Goal: Task Accomplishment & Management: Manage account settings

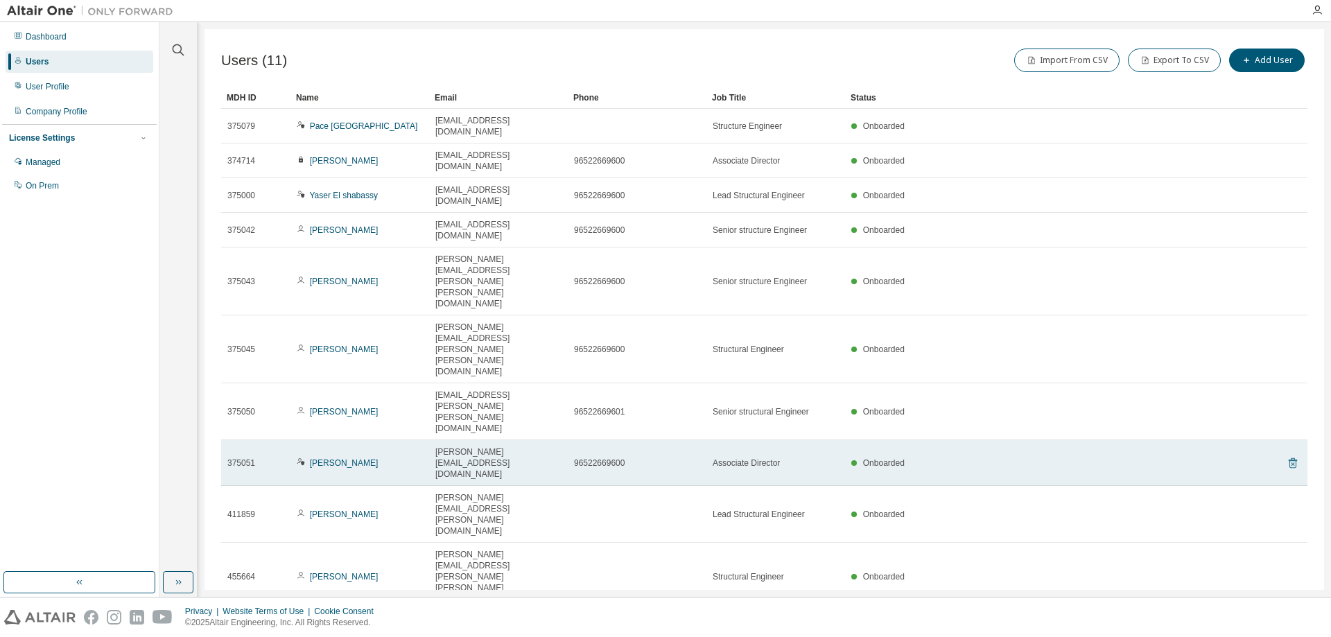
click at [1292, 462] on icon at bounding box center [1292, 463] width 3 height 3
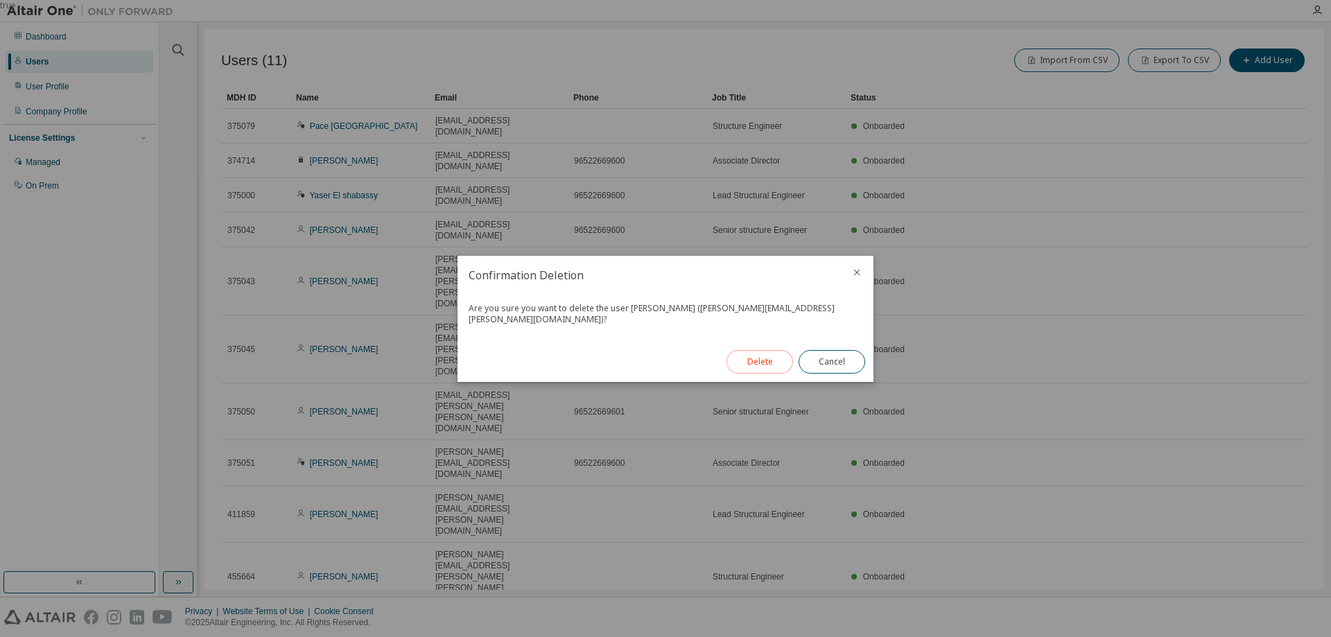
click at [768, 357] on button "Delete" at bounding box center [759, 362] width 67 height 24
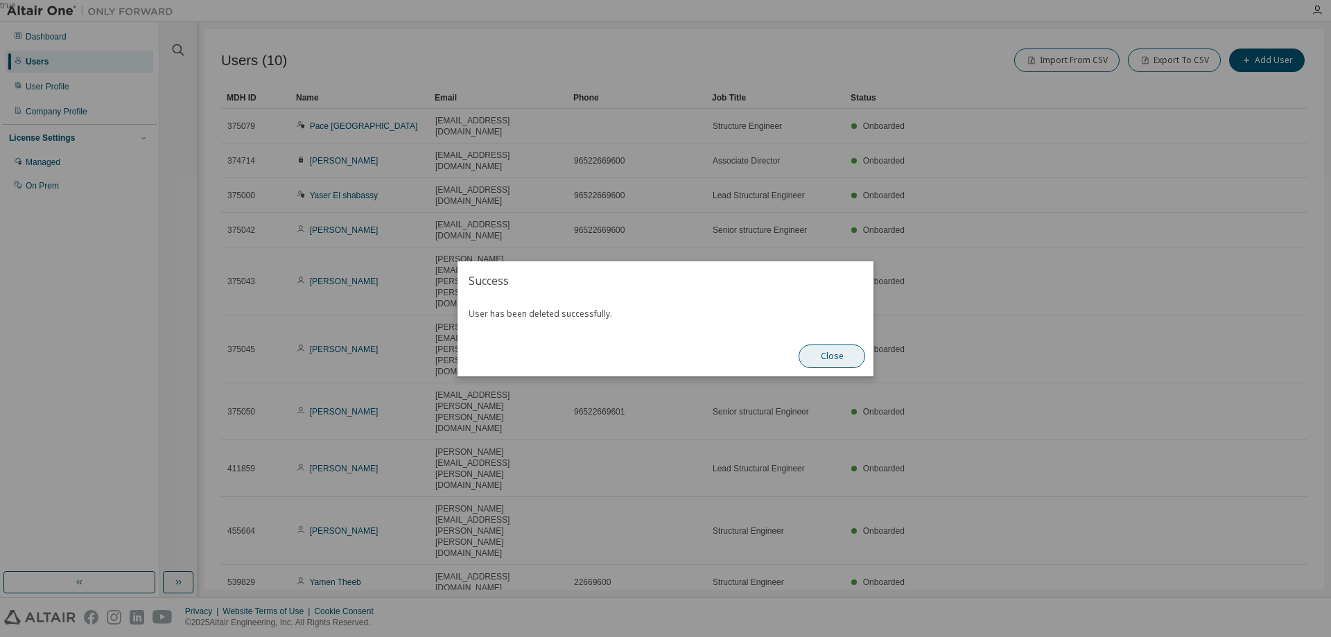
click at [825, 358] on button "Close" at bounding box center [832, 357] width 67 height 24
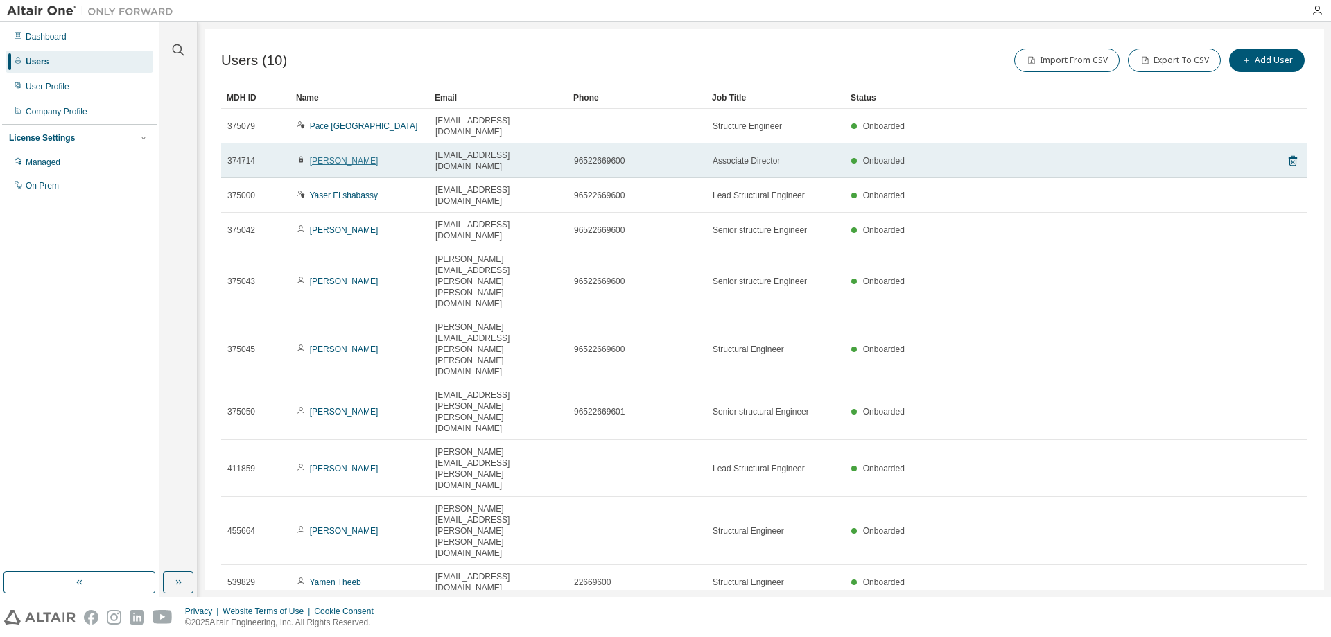
click at [329, 156] on link "Adel Moussa" at bounding box center [344, 161] width 69 height 10
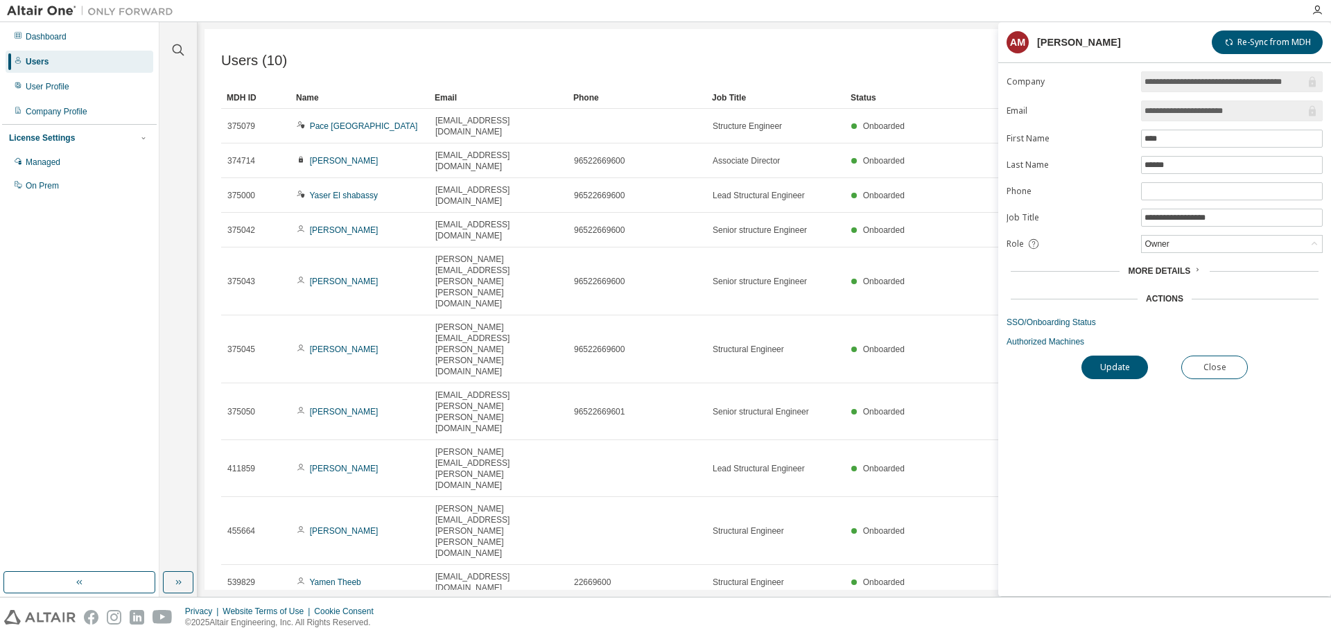
click at [1193, 269] on icon at bounding box center [1197, 269] width 8 height 8
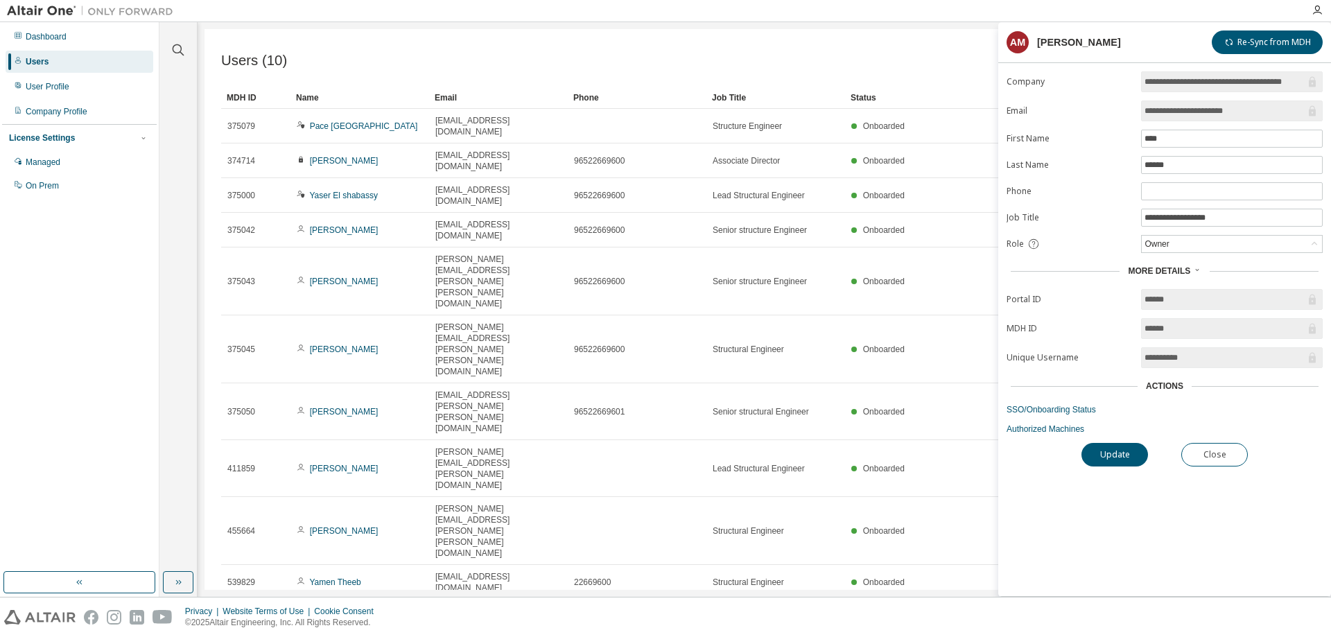
click at [1193, 269] on icon at bounding box center [1197, 269] width 8 height 8
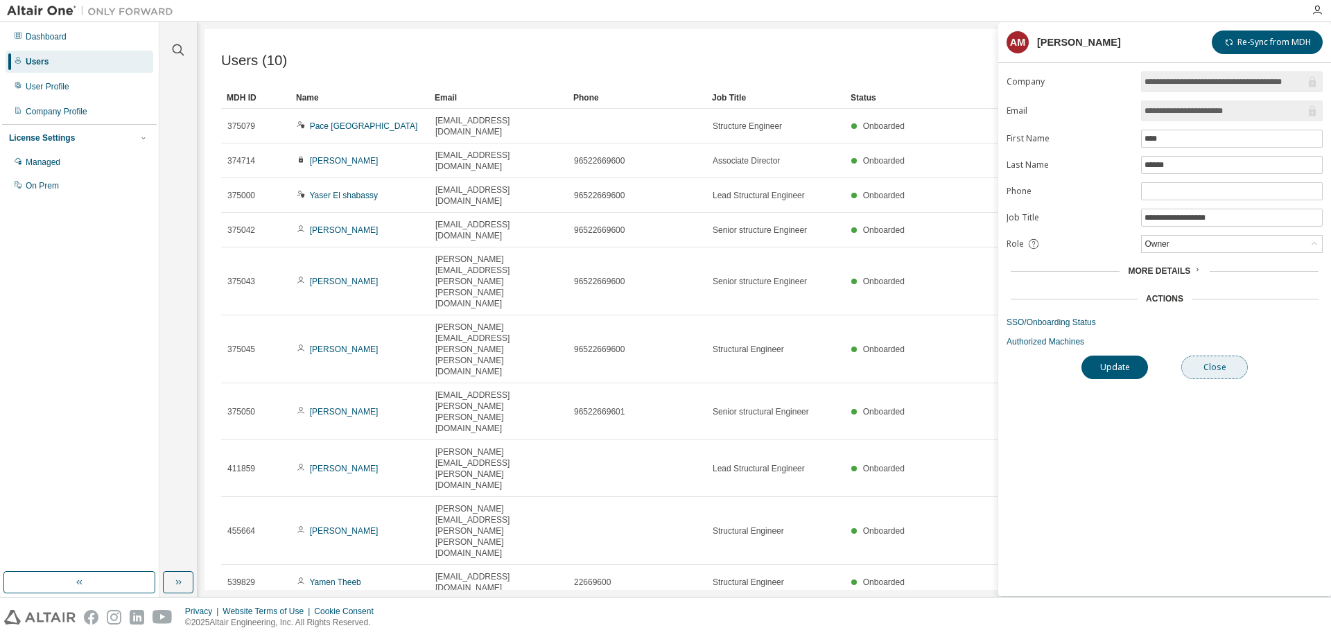
click at [1221, 364] on button "Close" at bounding box center [1214, 368] width 67 height 24
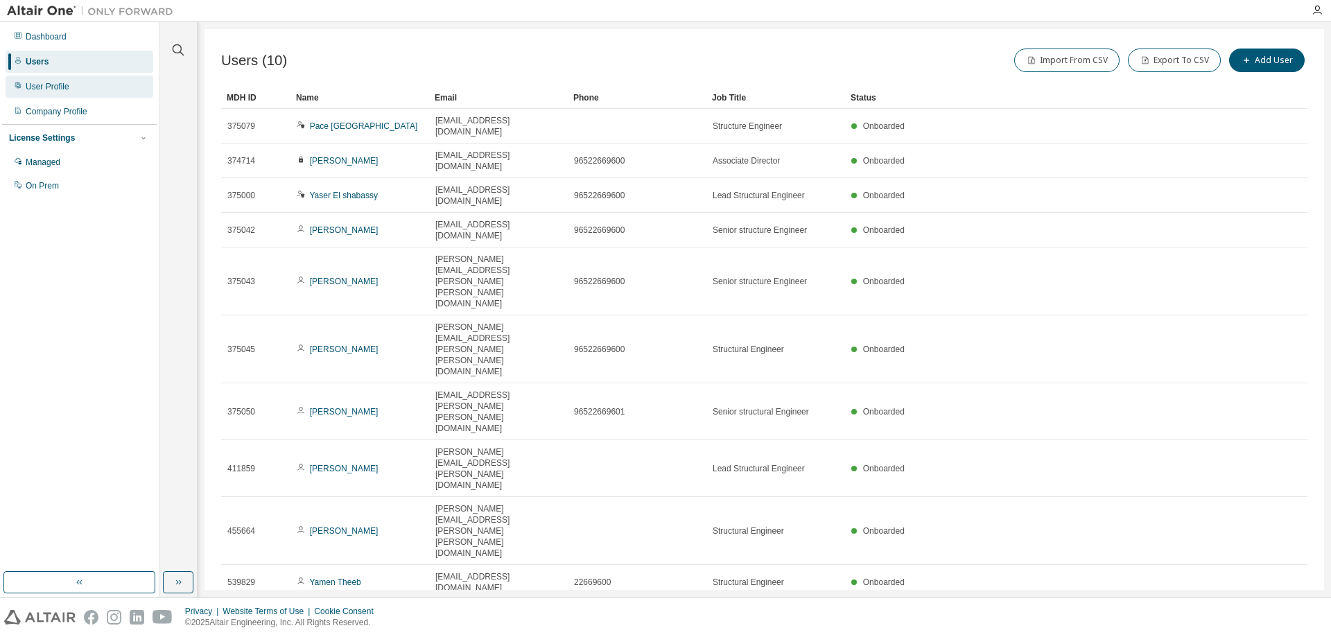
click at [44, 83] on div "User Profile" at bounding box center [48, 86] width 44 height 11
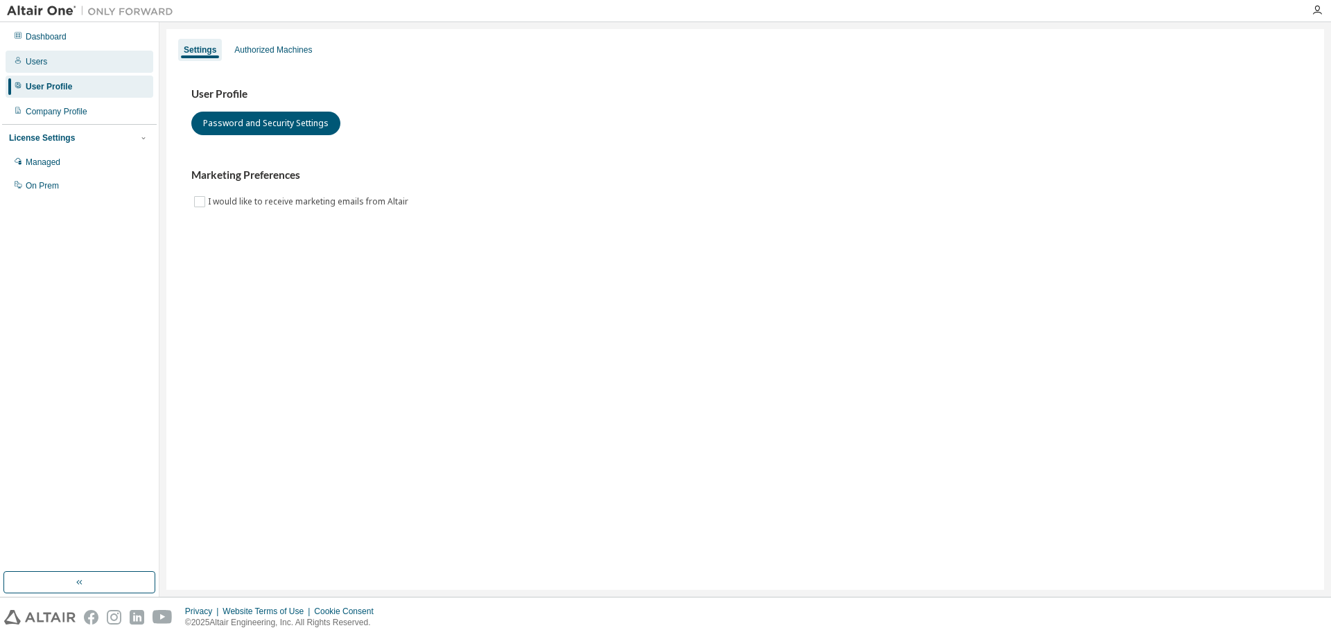
click at [44, 63] on div "Users" at bounding box center [36, 61] width 21 height 11
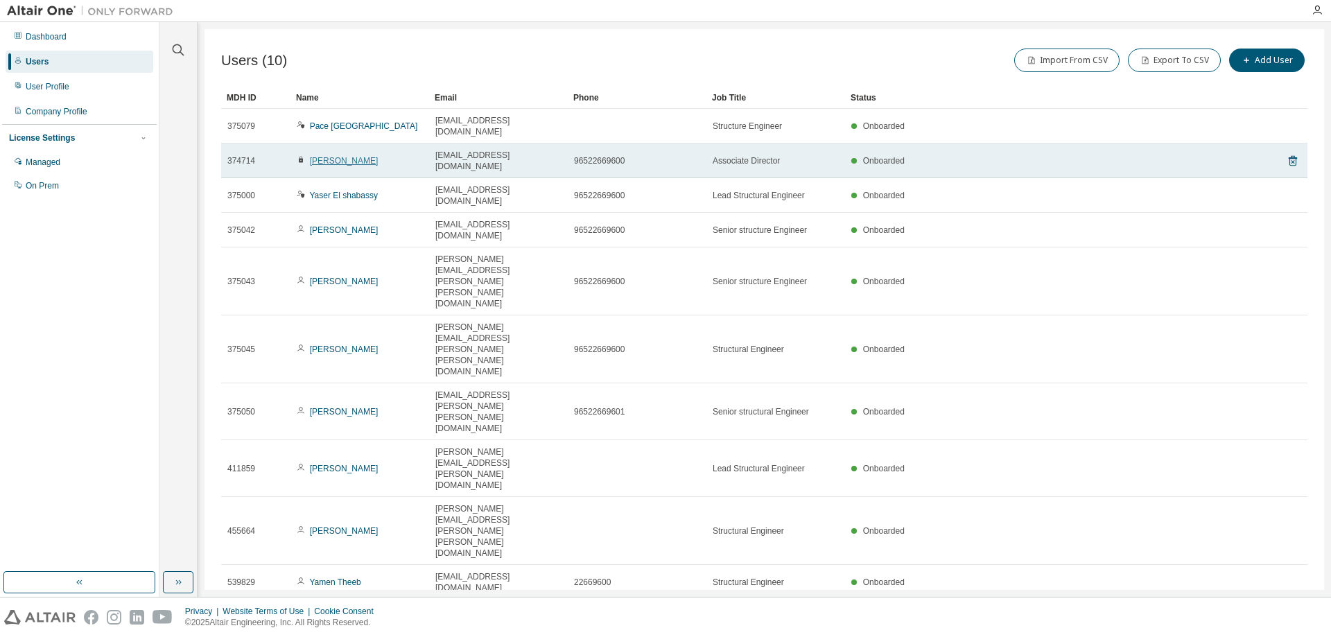
click at [328, 156] on link "Adel Moussa" at bounding box center [344, 161] width 69 height 10
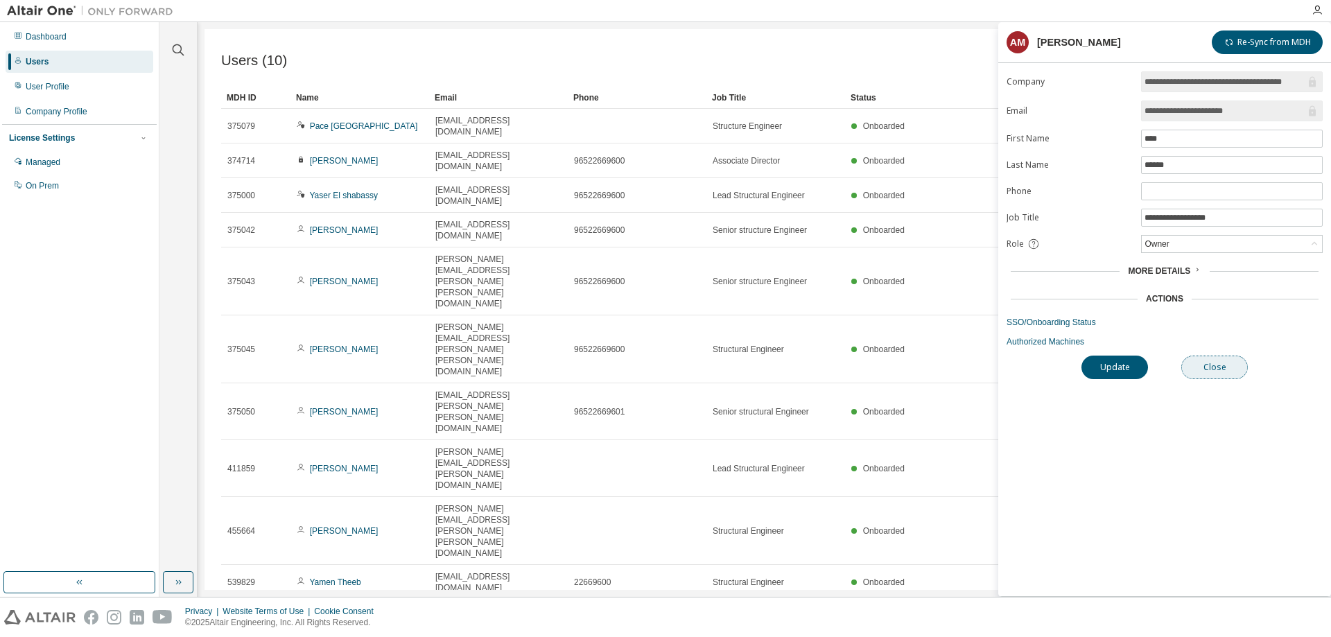
click at [1230, 373] on button "Close" at bounding box center [1214, 368] width 67 height 24
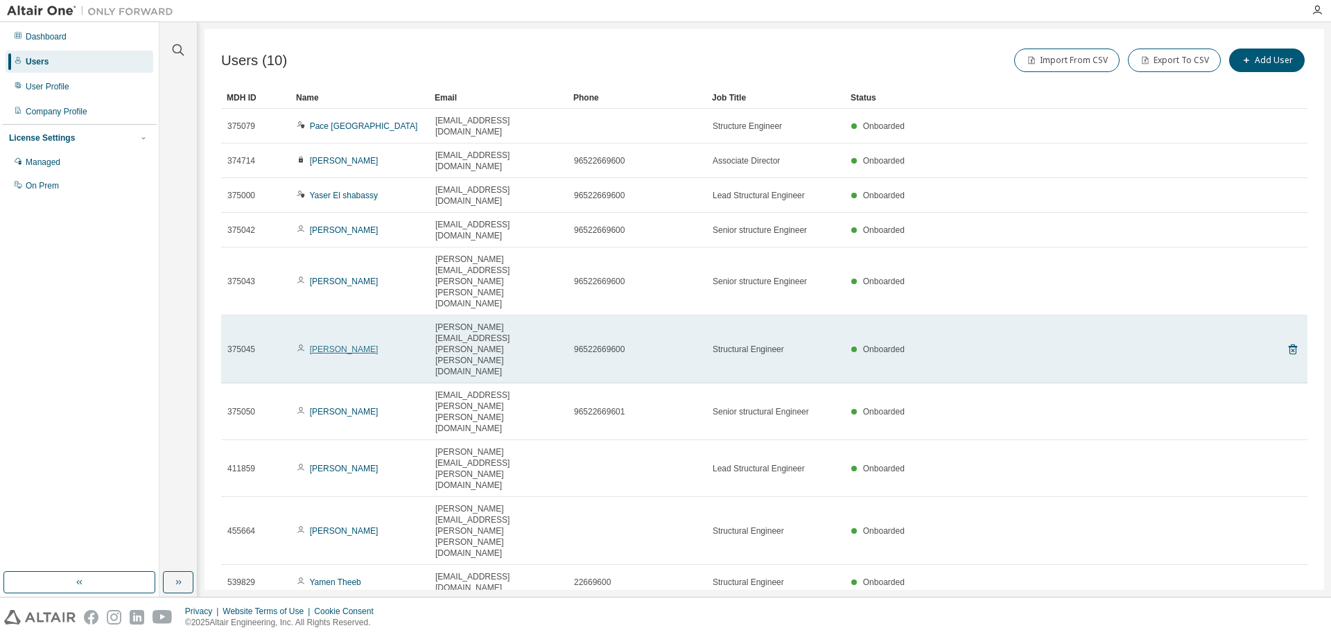
click at [340, 345] on link "Ahmed Fawzi" at bounding box center [344, 350] width 69 height 10
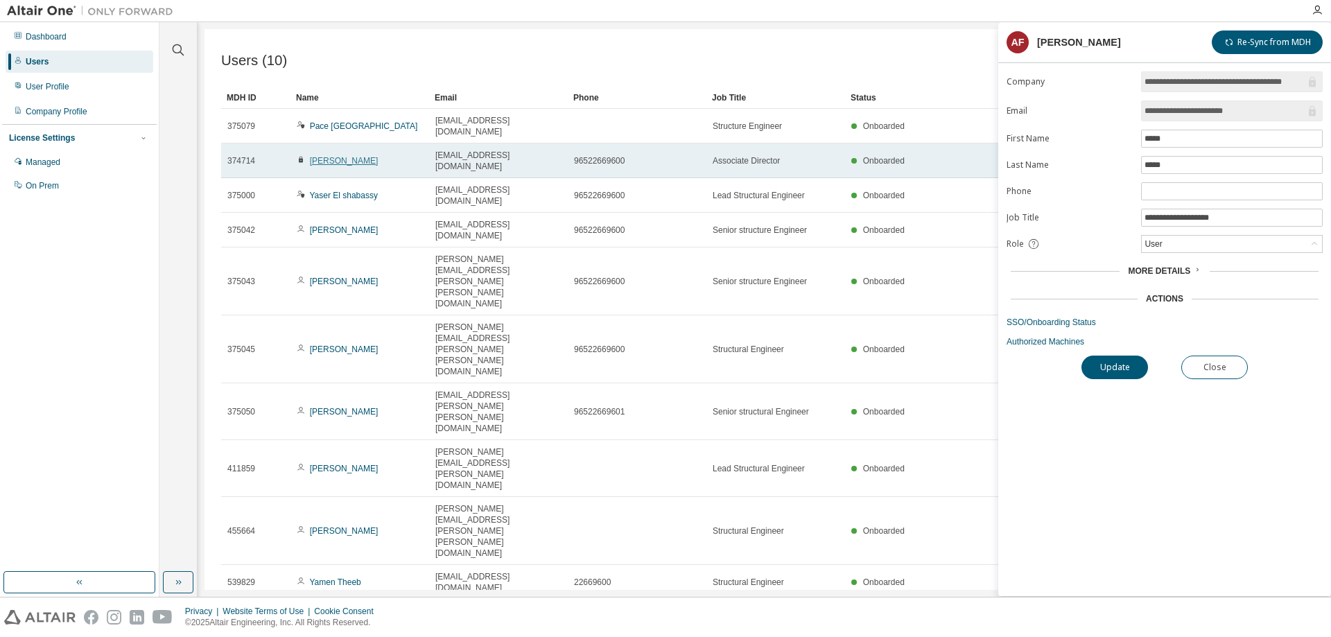
click at [344, 156] on link "Adel Moussa" at bounding box center [344, 161] width 69 height 10
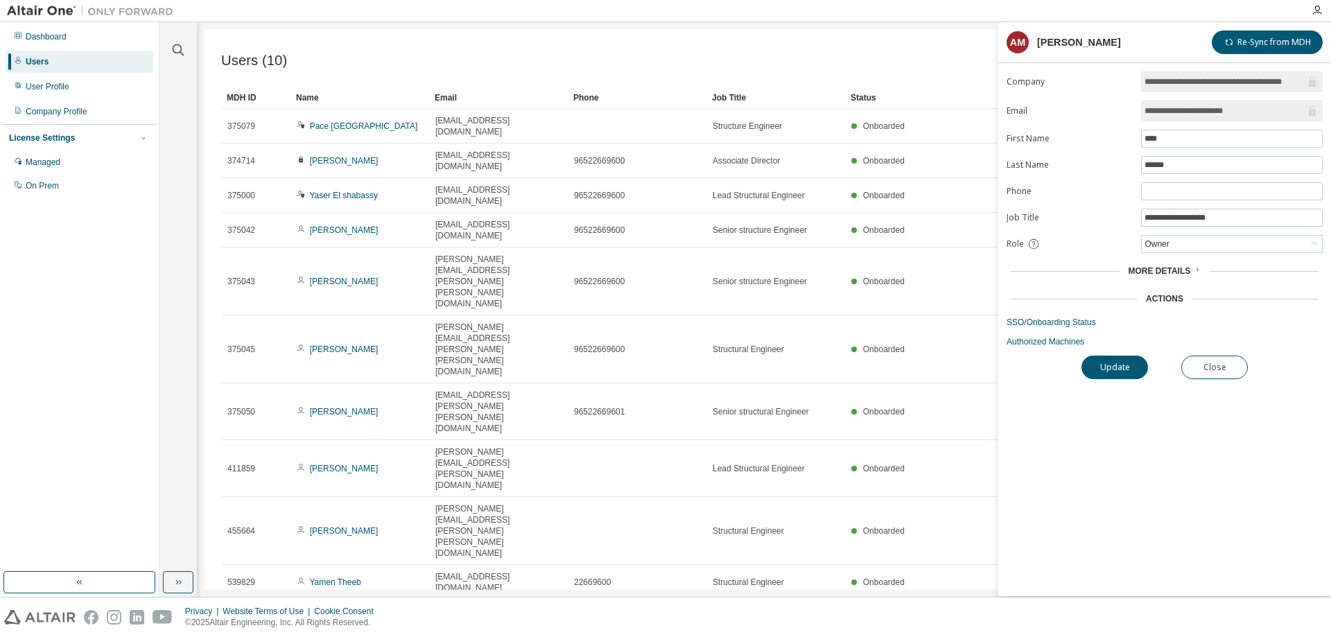
click at [1193, 268] on icon at bounding box center [1197, 269] width 8 height 8
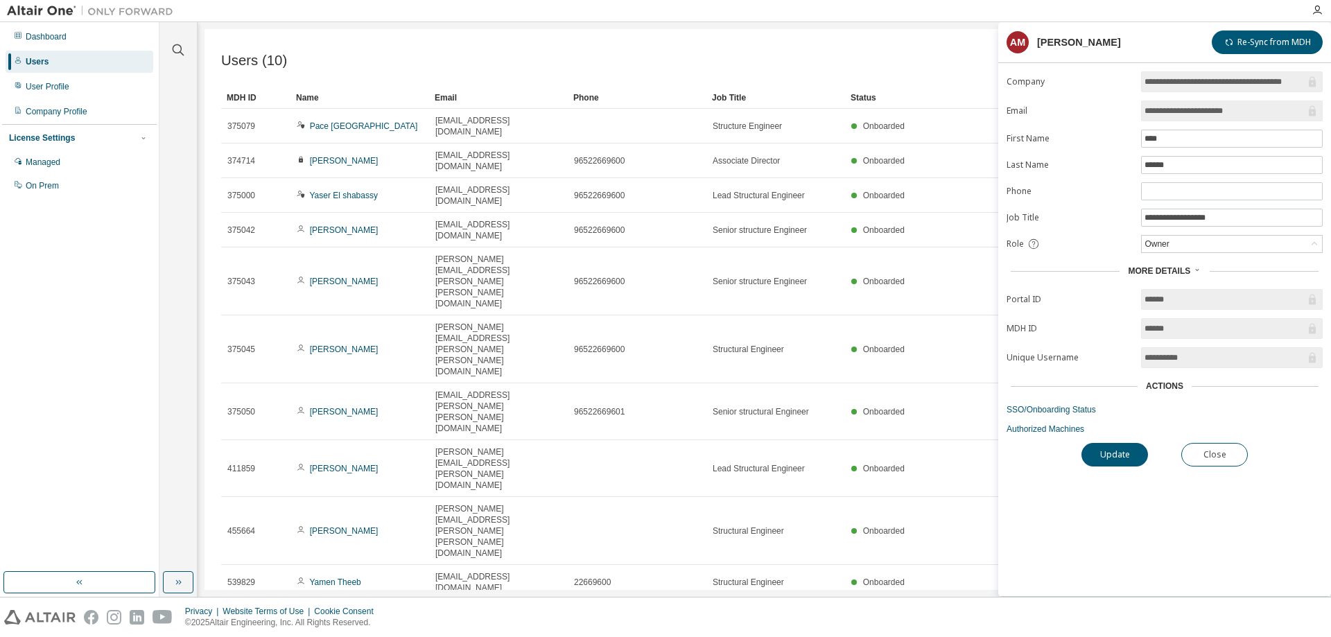
click at [1193, 268] on icon at bounding box center [1197, 269] width 8 height 8
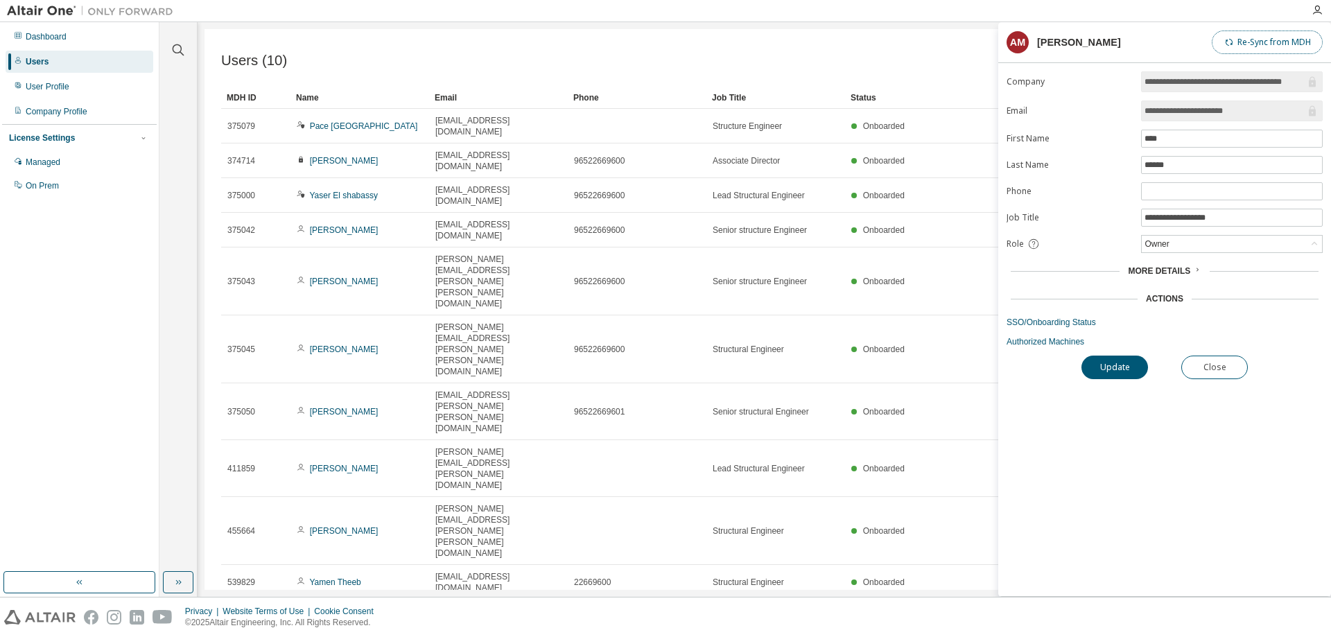
click at [1264, 47] on button "Re-Sync from MDH" at bounding box center [1267, 42] width 111 height 24
click at [1108, 369] on button "Update" at bounding box center [1114, 368] width 67 height 24
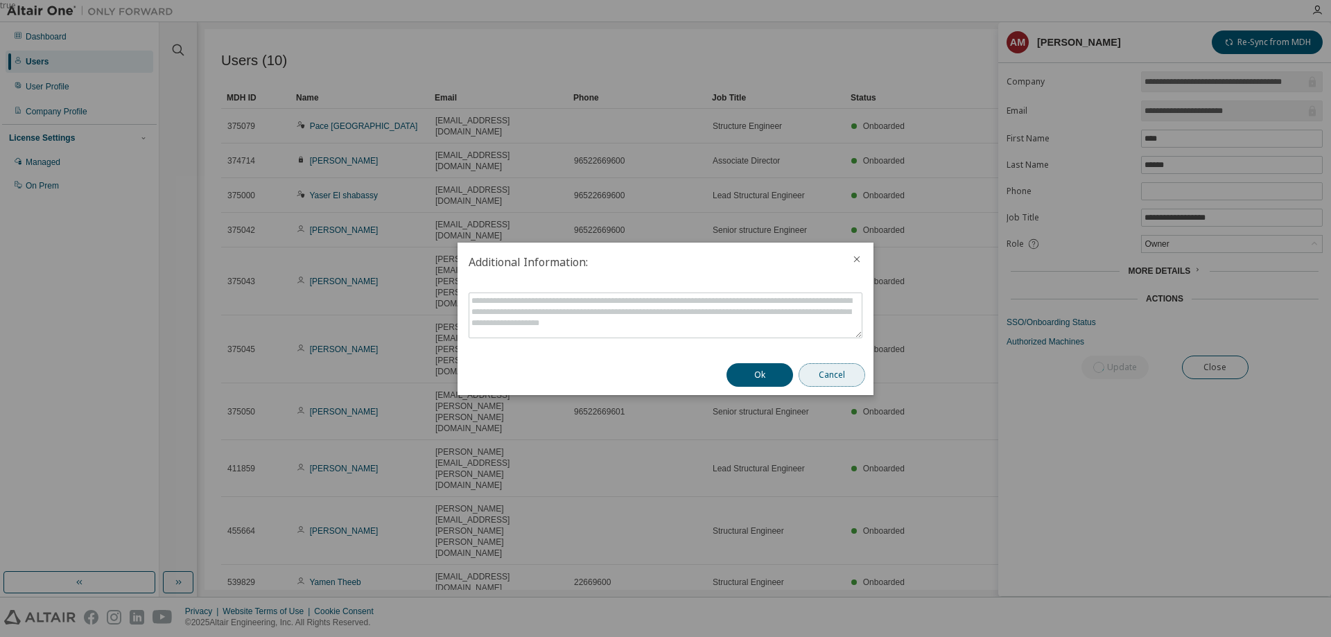
click at [833, 376] on button "Cancel" at bounding box center [832, 375] width 67 height 24
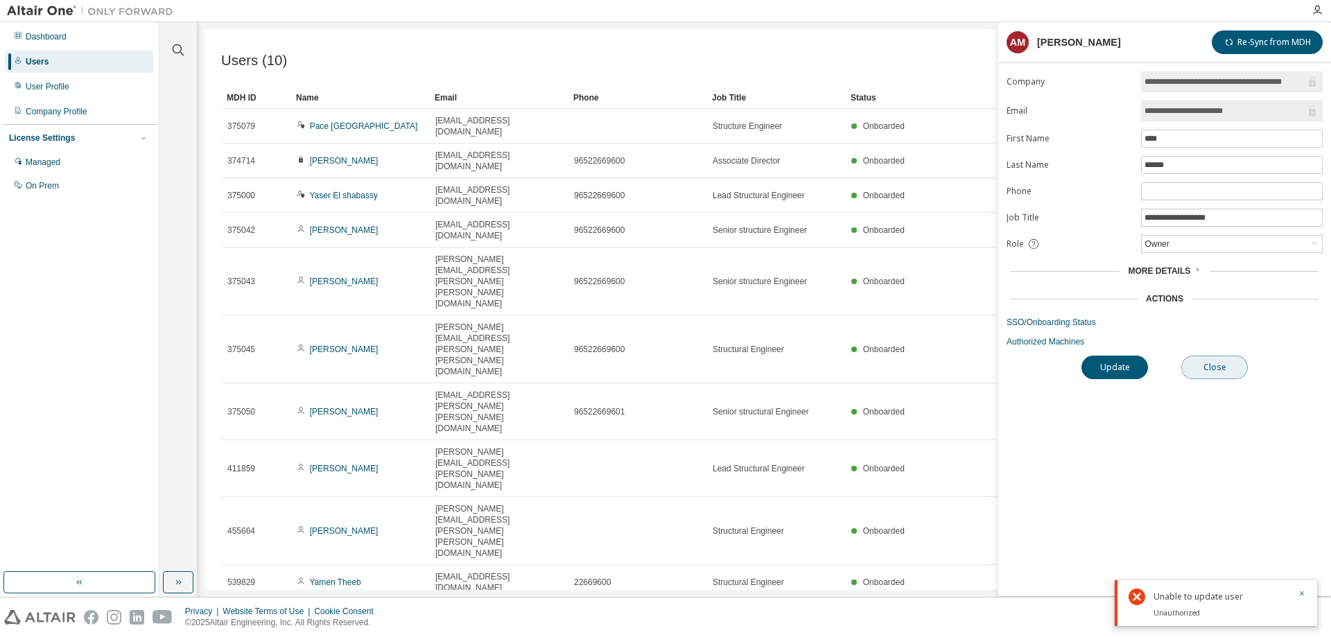
click at [1223, 362] on button "Close" at bounding box center [1214, 368] width 67 height 24
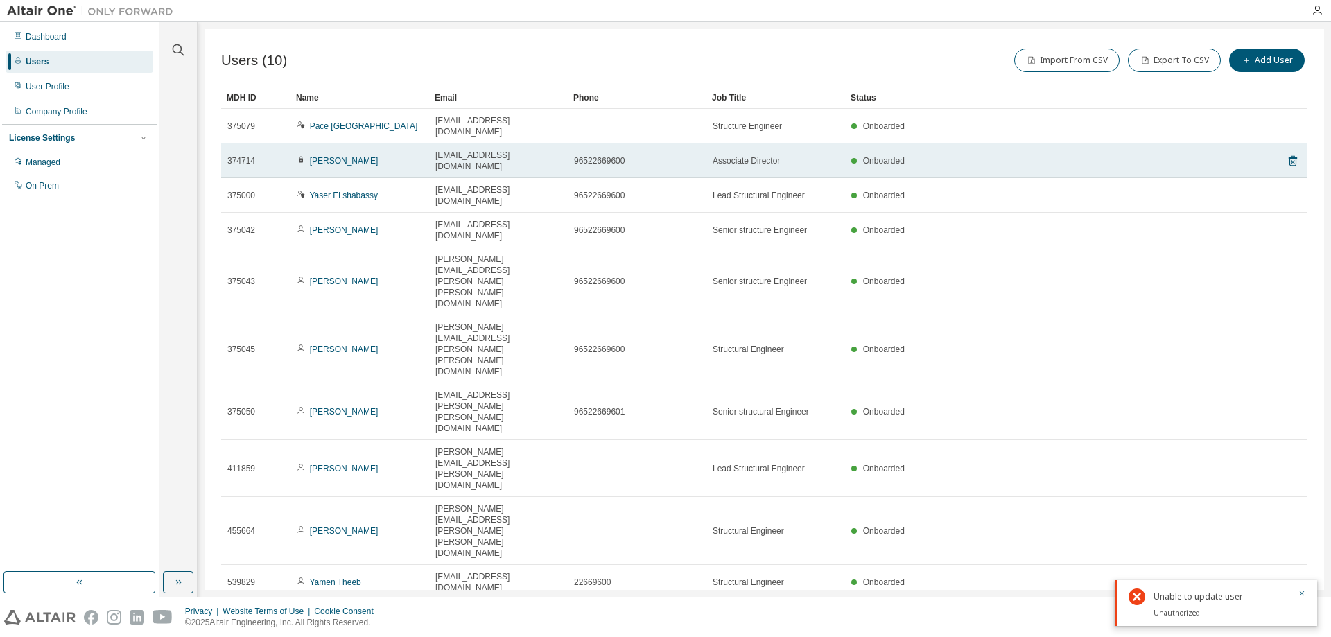
click at [523, 150] on span "adel.moussa@pace-me.com" at bounding box center [498, 161] width 126 height 22
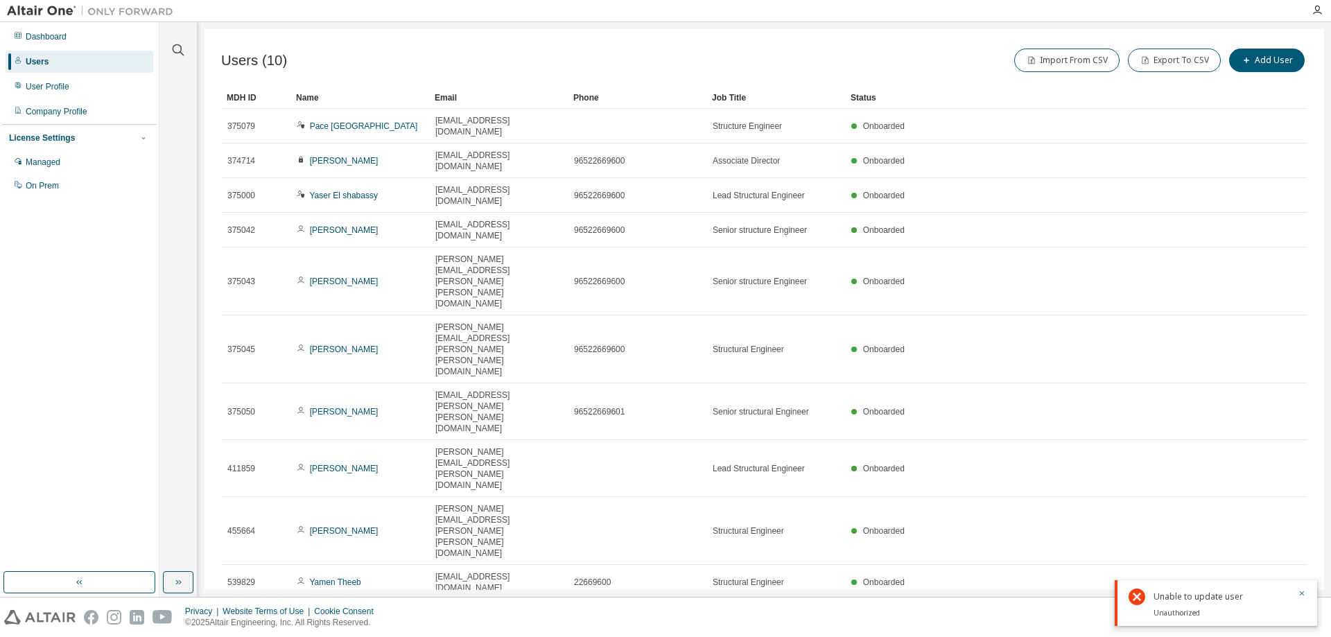
click at [1131, 609] on div "10" at bounding box center [1119, 618] width 26 height 18
click at [1125, 618] on icon "button" at bounding box center [1124, 619] width 4 height 2
click at [1123, 429] on div "30" at bounding box center [1163, 426] width 111 height 17
click at [50, 169] on div "Managed" at bounding box center [80, 162] width 148 height 22
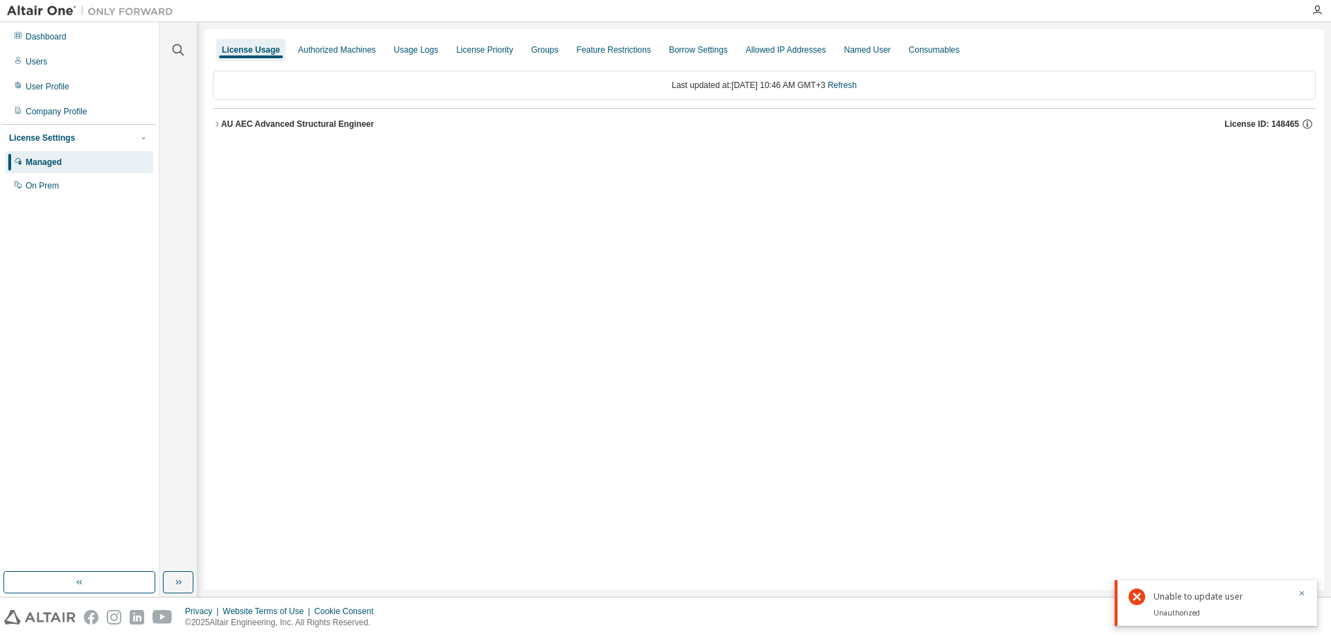
click at [217, 122] on icon "button" at bounding box center [217, 124] width 8 height 8
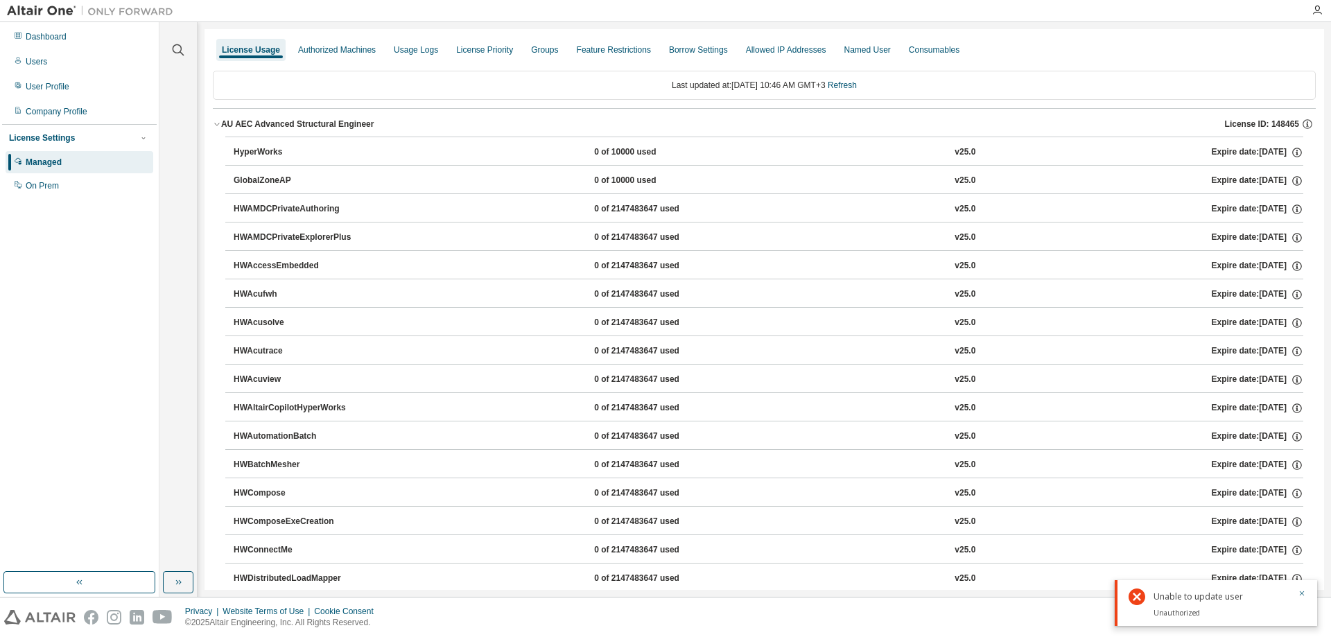
click at [214, 123] on icon "button" at bounding box center [217, 124] width 8 height 8
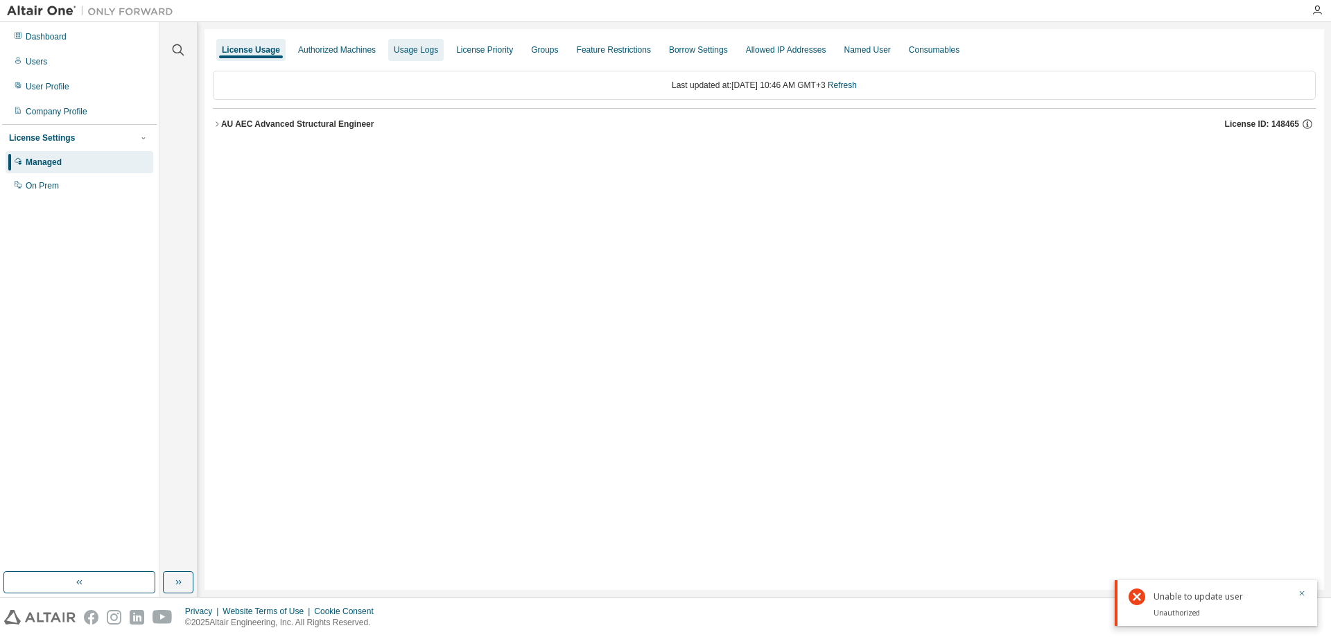
click at [412, 49] on div "Usage Logs" at bounding box center [416, 49] width 44 height 11
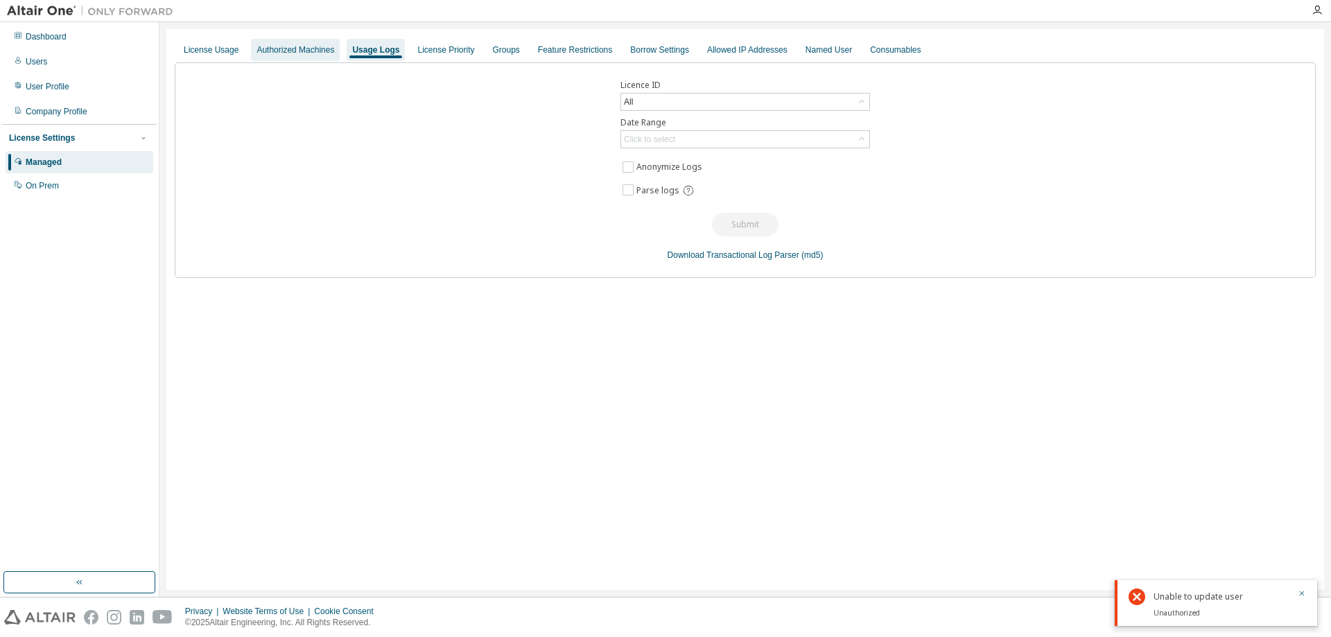
click at [314, 51] on div "Authorized Machines" at bounding box center [295, 49] width 78 height 11
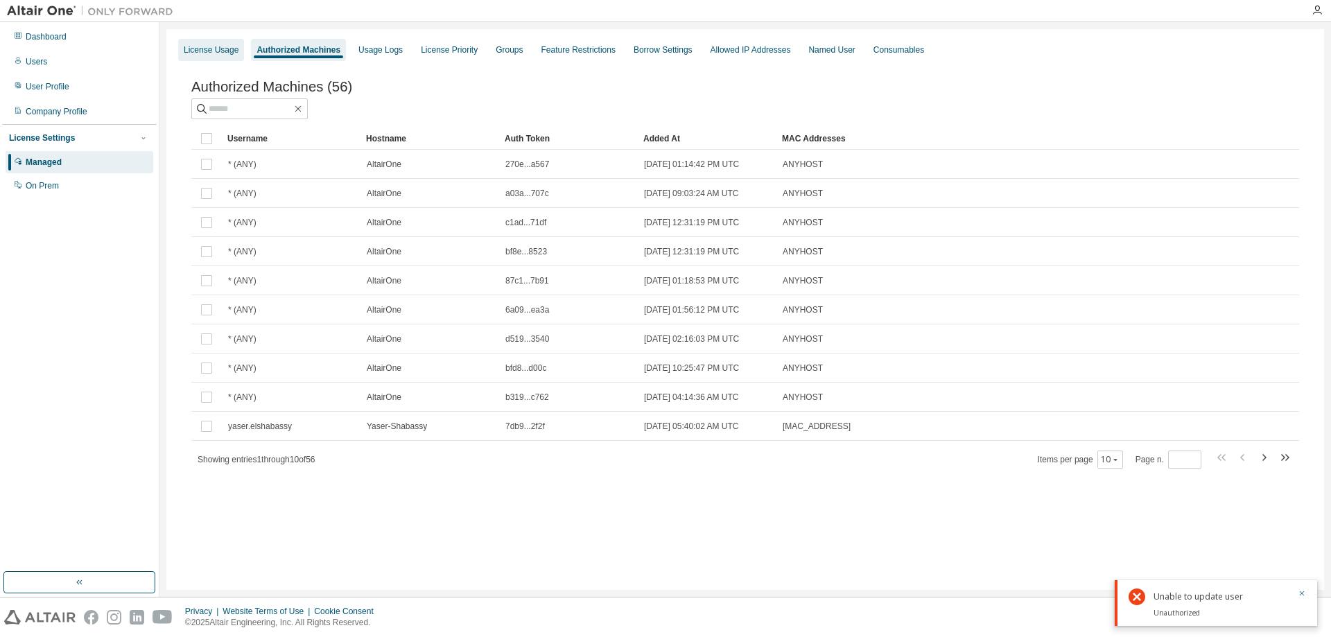
click at [221, 50] on div "License Usage" at bounding box center [211, 49] width 55 height 11
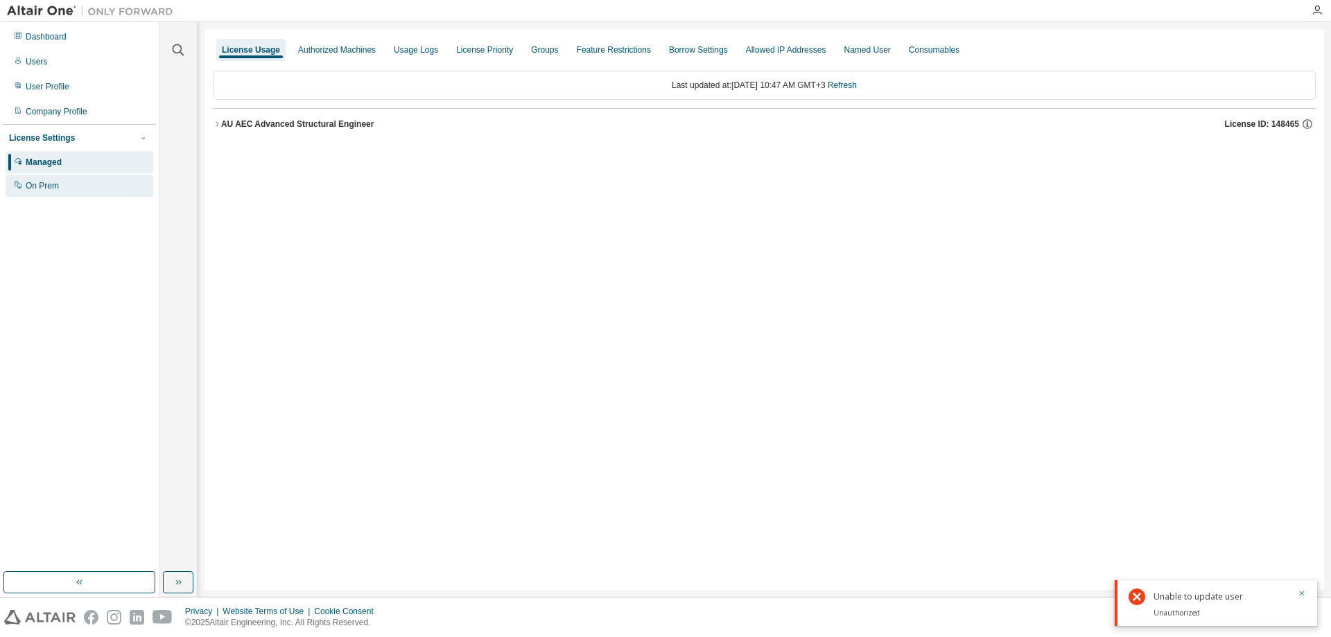
click at [35, 188] on div "On Prem" at bounding box center [42, 185] width 33 height 11
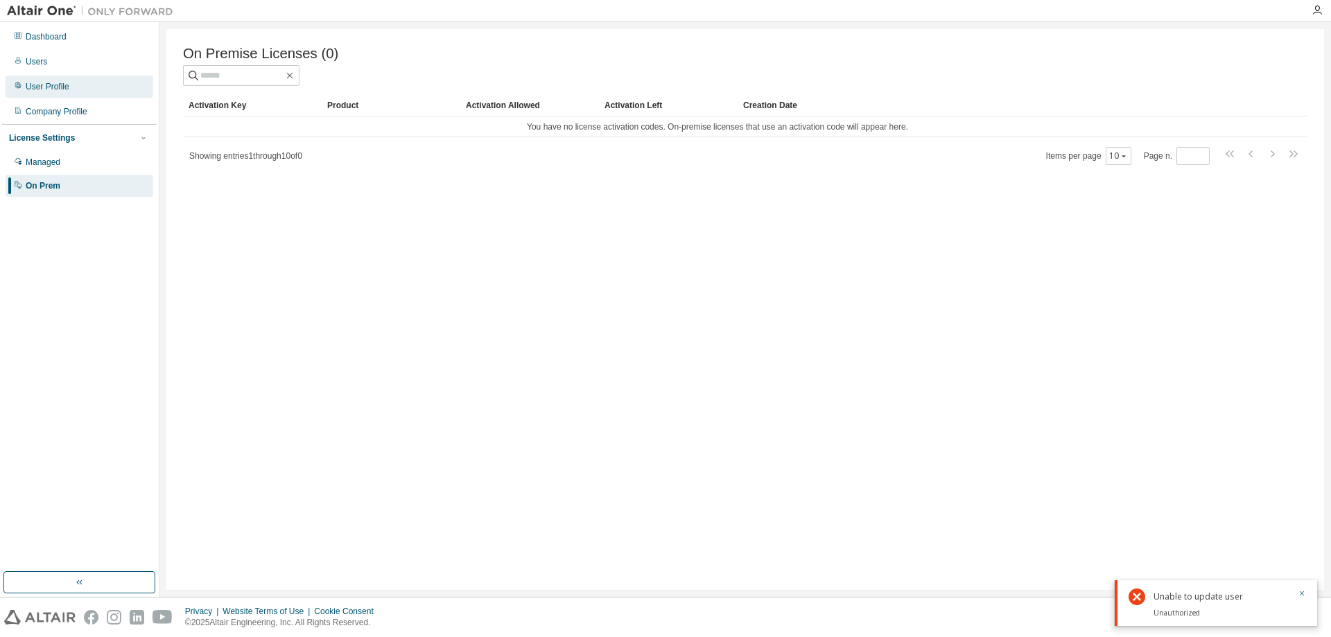
click at [39, 89] on div "User Profile" at bounding box center [48, 86] width 44 height 11
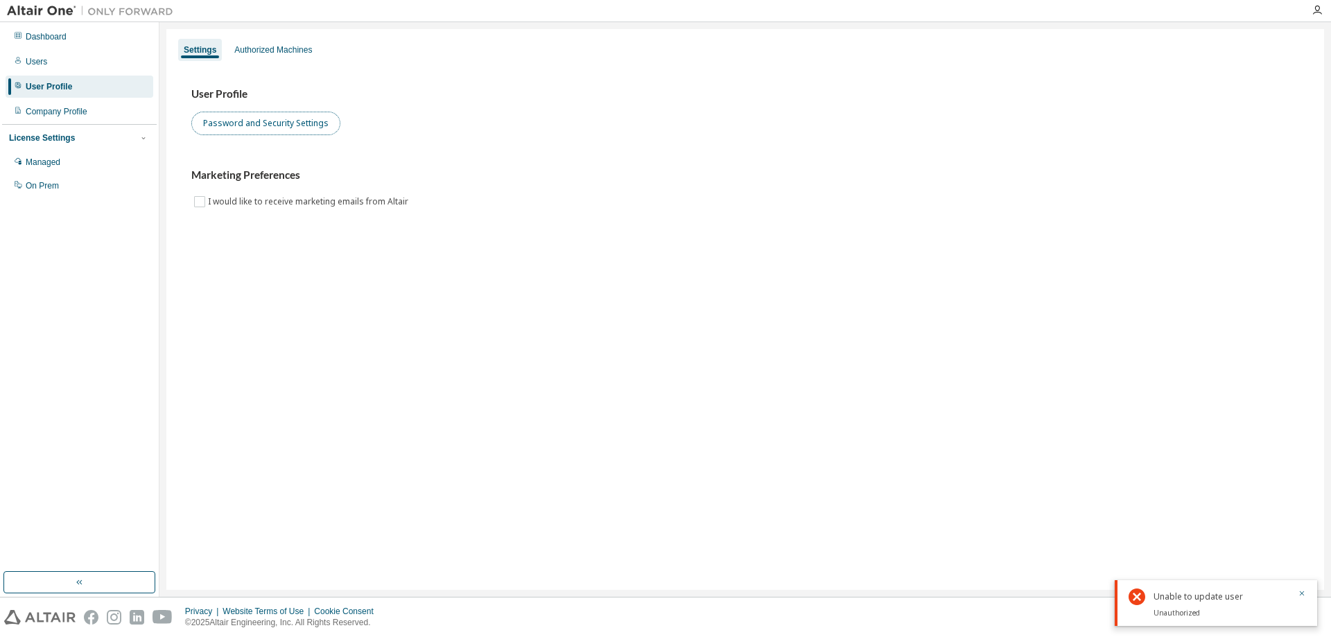
click at [279, 120] on button "Password and Security Settings" at bounding box center [265, 124] width 149 height 24
click at [31, 58] on div "Users" at bounding box center [36, 61] width 21 height 11
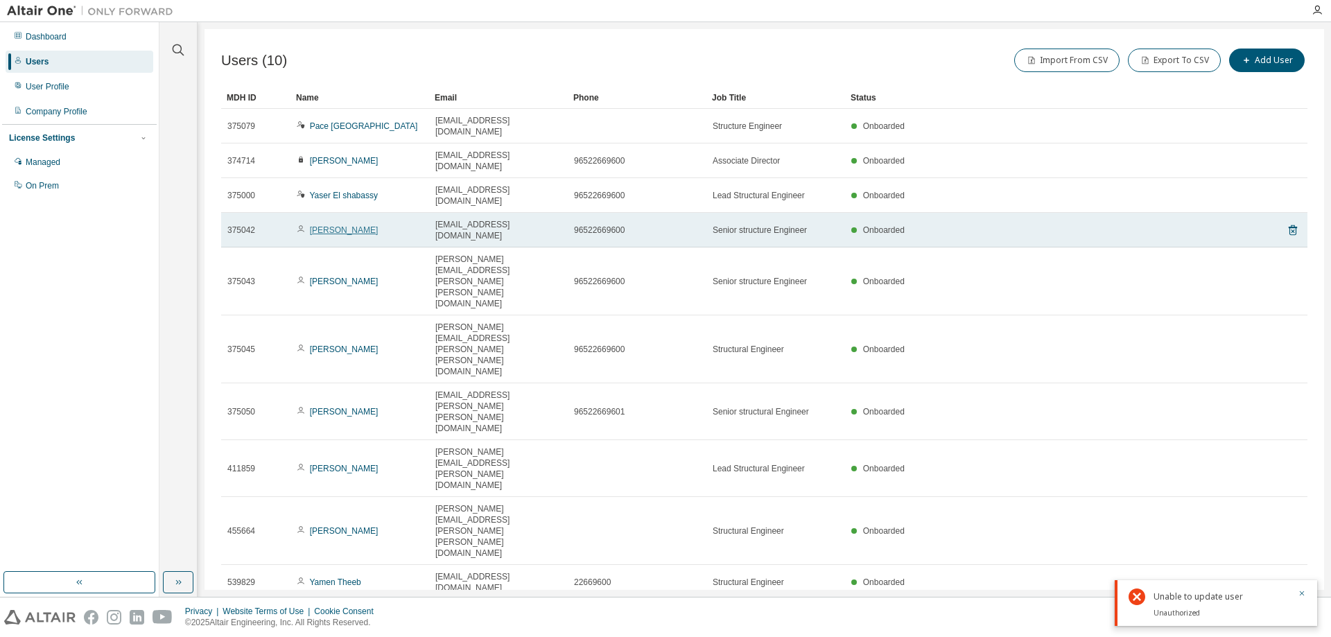
click at [335, 225] on link "Alaa Ghader" at bounding box center [344, 230] width 69 height 10
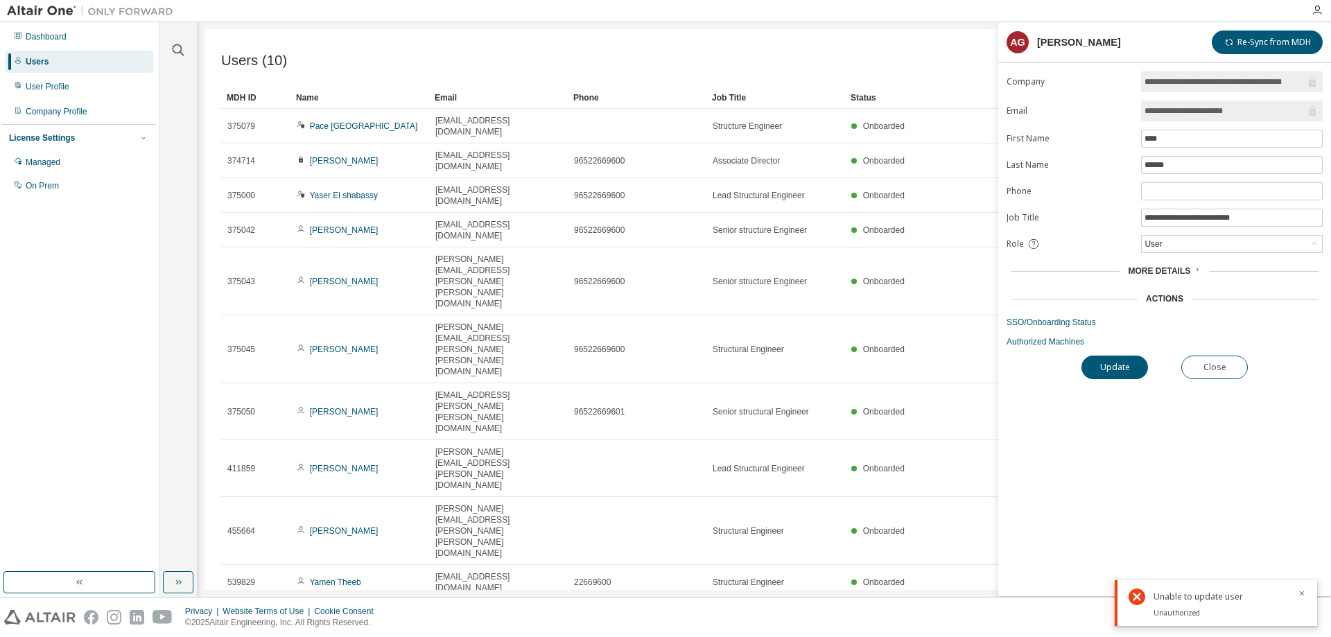
click at [1167, 304] on div "Actions" at bounding box center [1164, 298] width 316 height 19
click at [1167, 303] on div "Actions" at bounding box center [1164, 298] width 37 height 11
click at [1188, 270] on span "More Details" at bounding box center [1159, 271] width 62 height 10
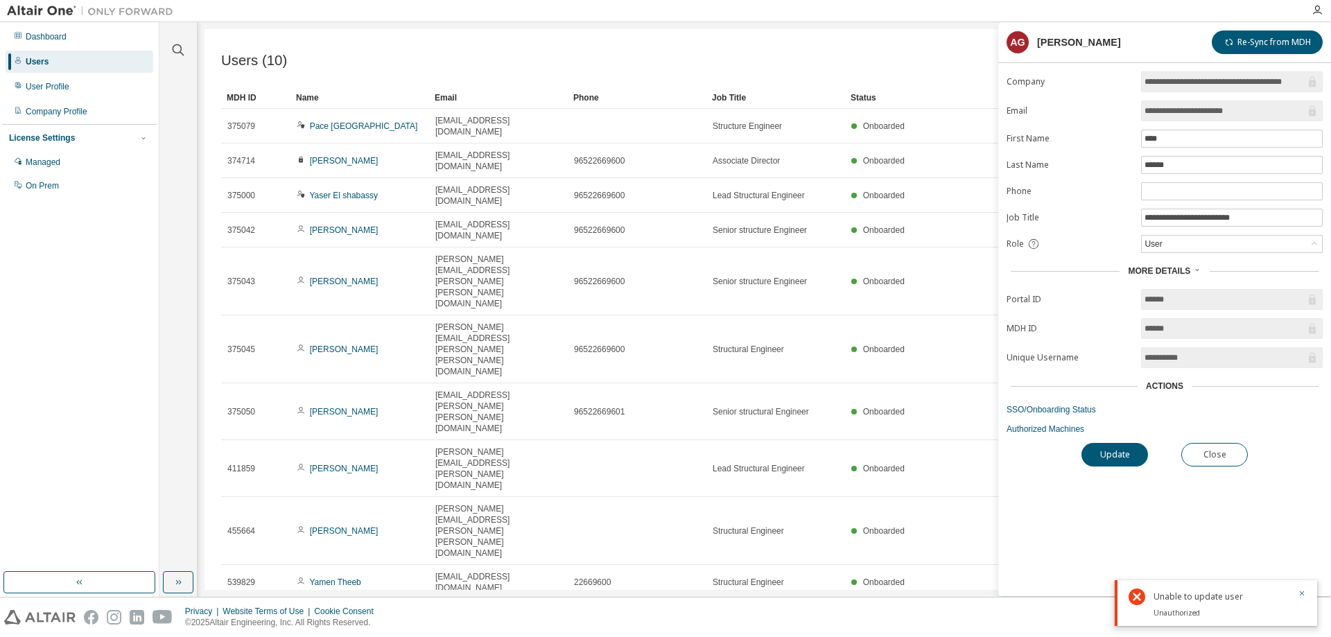
click at [1185, 270] on span "More Details" at bounding box center [1159, 271] width 62 height 10
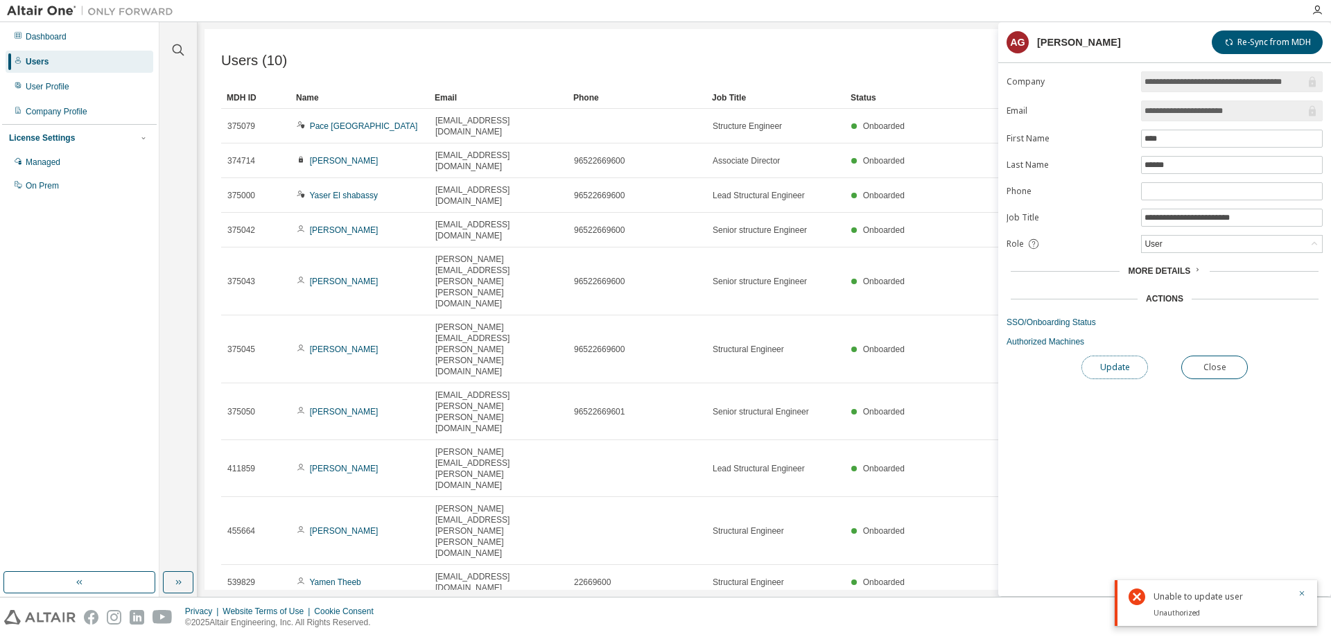
click at [1125, 367] on button "Update" at bounding box center [1114, 368] width 67 height 24
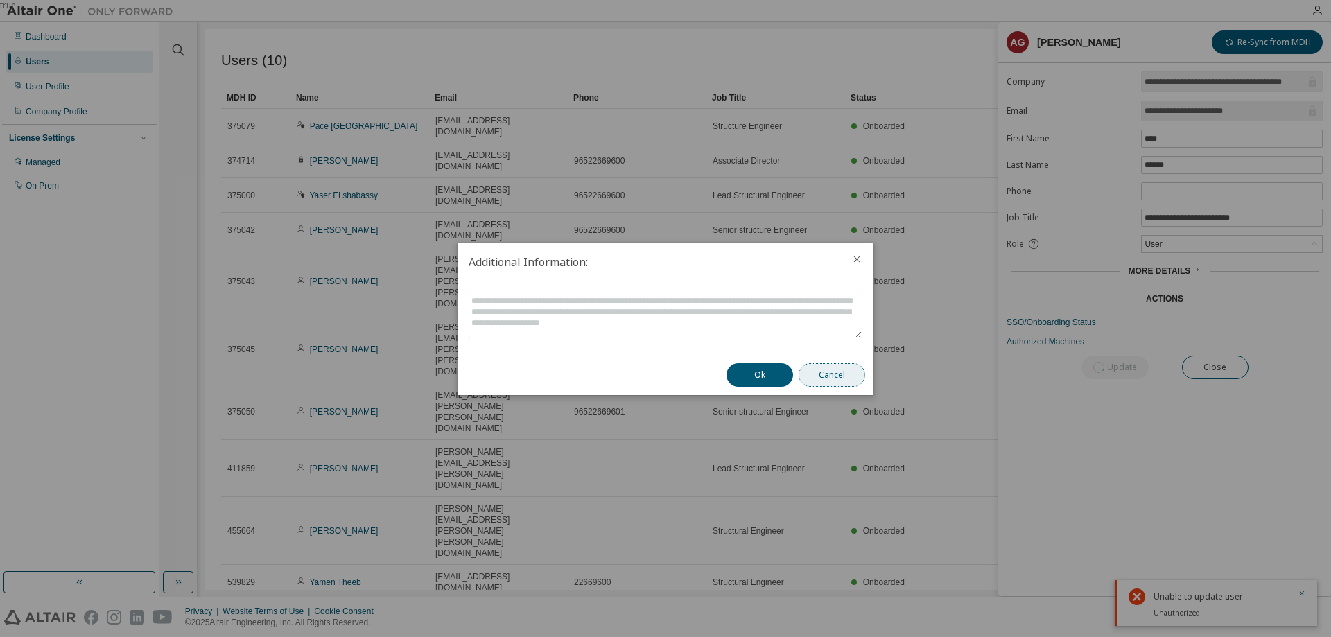
click at [832, 379] on button "Cancel" at bounding box center [832, 375] width 67 height 24
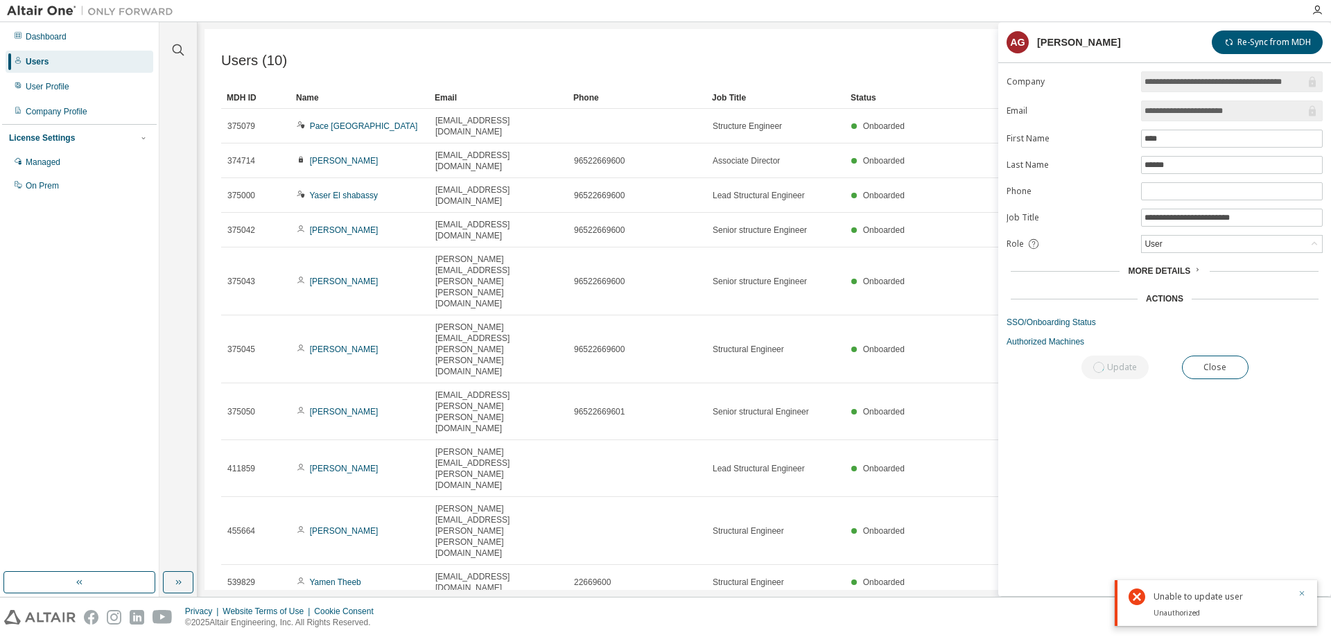
click at [1301, 593] on icon "button" at bounding box center [1302, 593] width 8 height 8
click at [1222, 372] on button "Close" at bounding box center [1214, 368] width 67 height 24
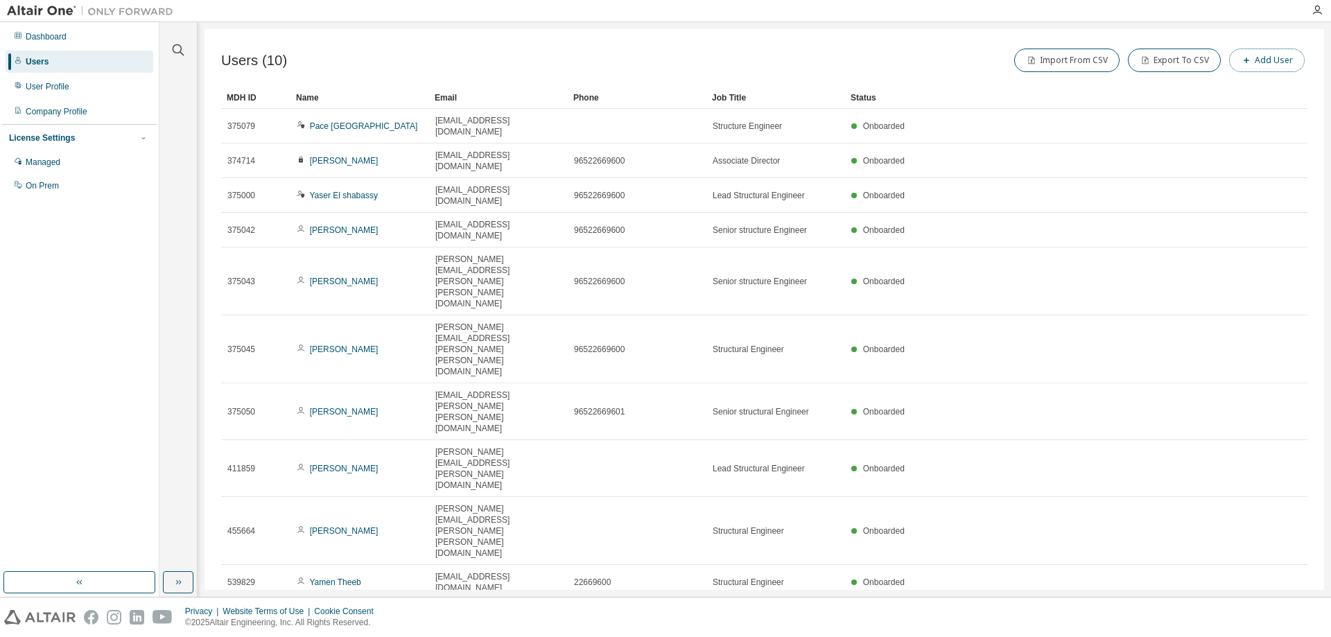
click at [1259, 58] on button "Add User" at bounding box center [1267, 61] width 76 height 24
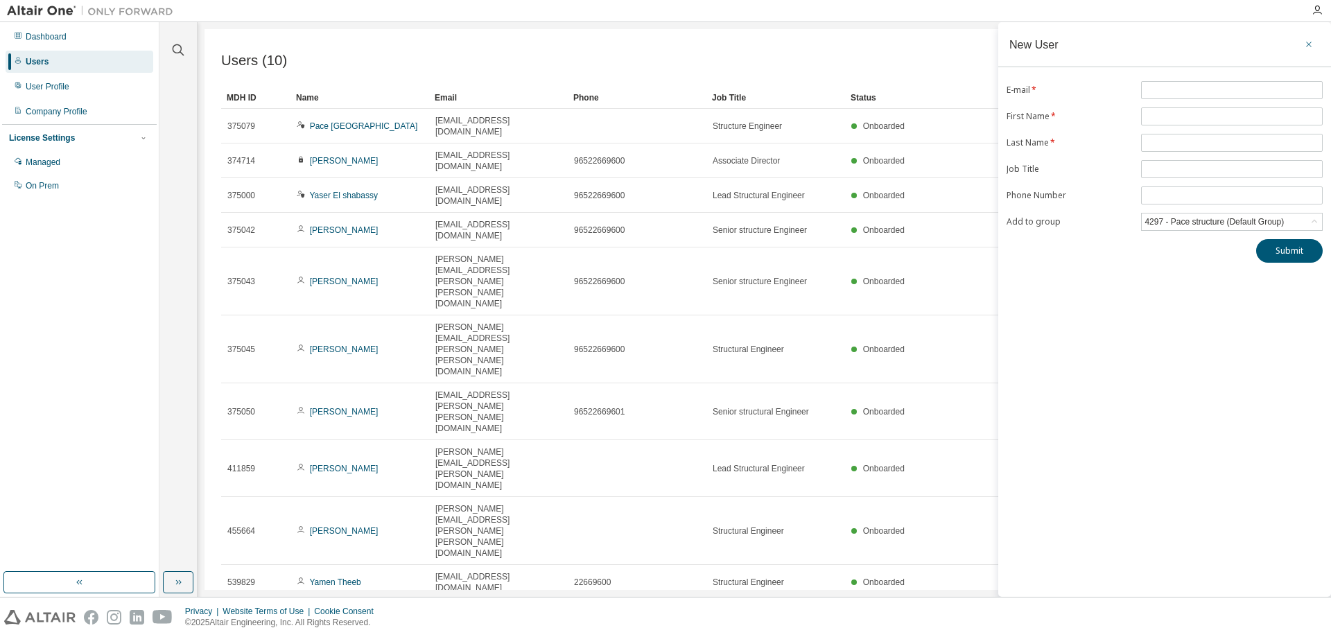
click at [1304, 44] on icon "button" at bounding box center [1309, 44] width 10 height 11
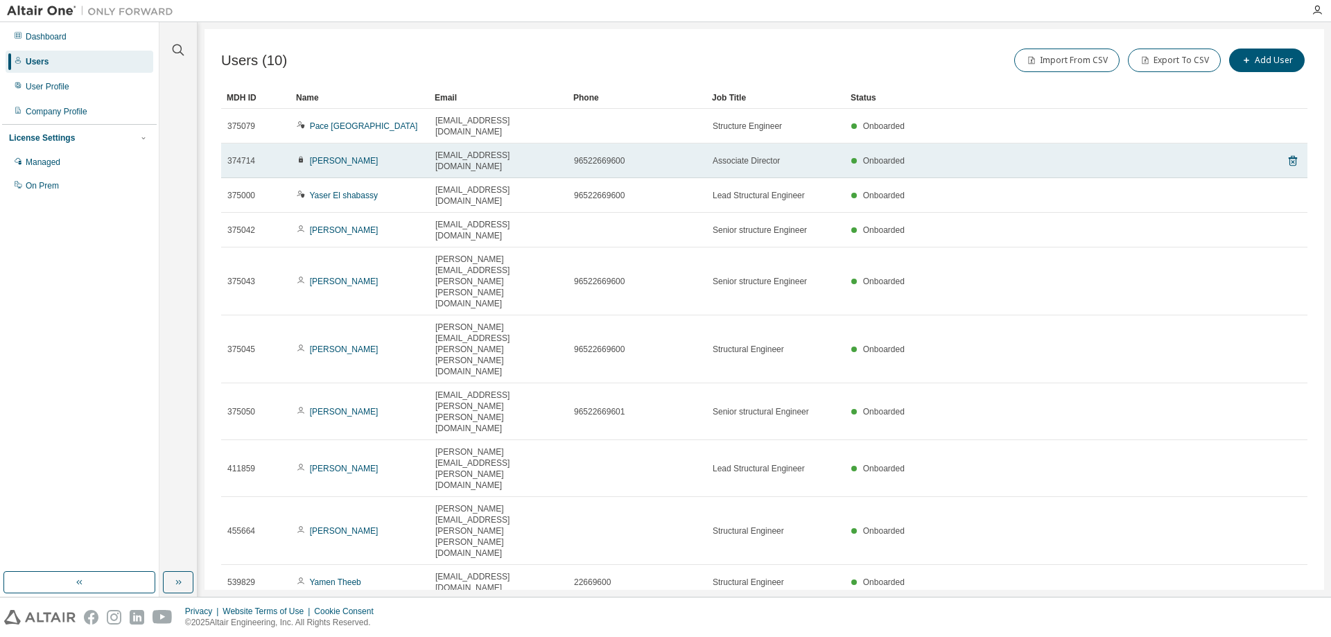
click at [894, 156] on span "Onboarded" at bounding box center [884, 161] width 42 height 10
click at [588, 155] on span "96522669600" at bounding box center [599, 160] width 51 height 11
drag, startPoint x: 575, startPoint y: 141, endPoint x: 631, endPoint y: 143, distance: 56.9
click at [631, 155] on div "96522669600" at bounding box center [637, 160] width 126 height 11
click at [237, 155] on span "374714" at bounding box center [241, 160] width 28 height 11
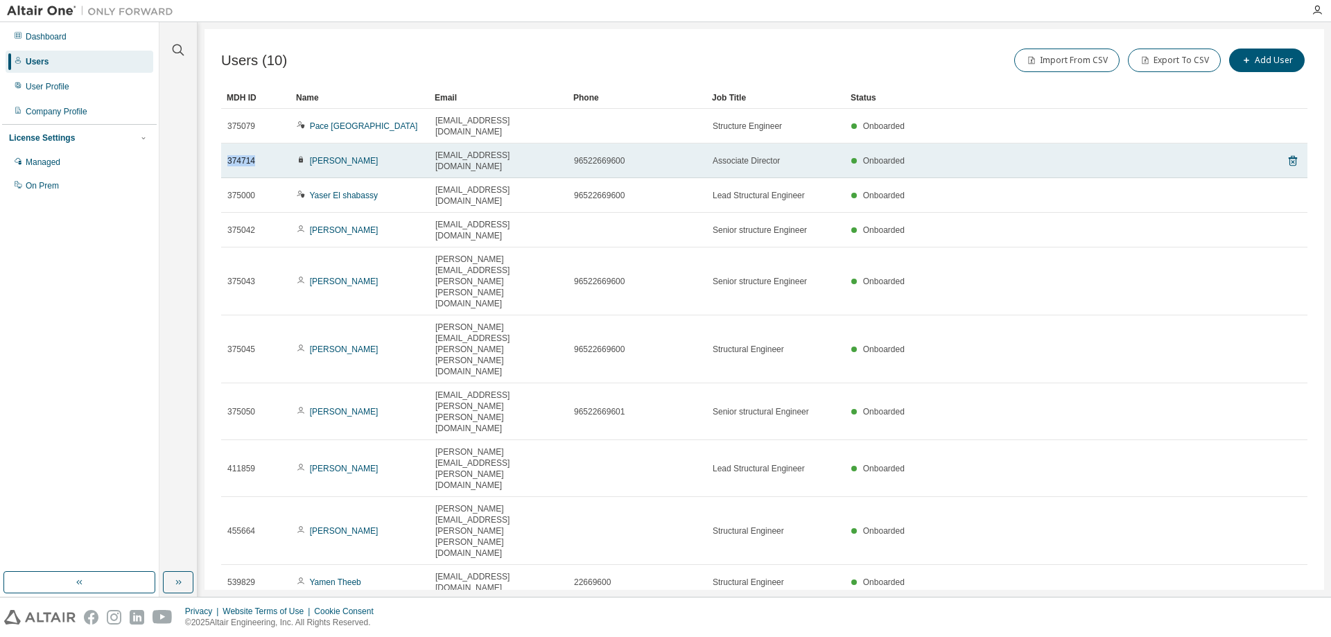
click at [237, 155] on span "374714" at bounding box center [241, 160] width 28 height 11
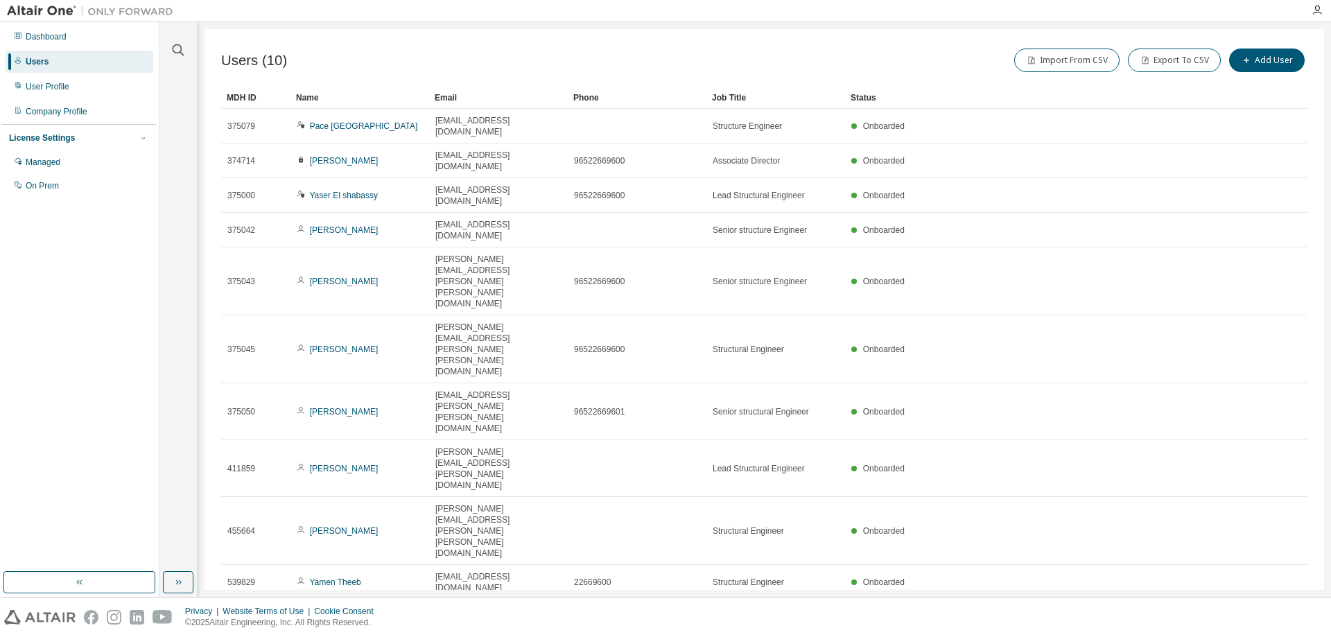
click at [433, 466] on div "Users (10) Import From CSV Export To CSV Add User Clear Load Save Save As Field…" at bounding box center [763, 309] width 1119 height 561
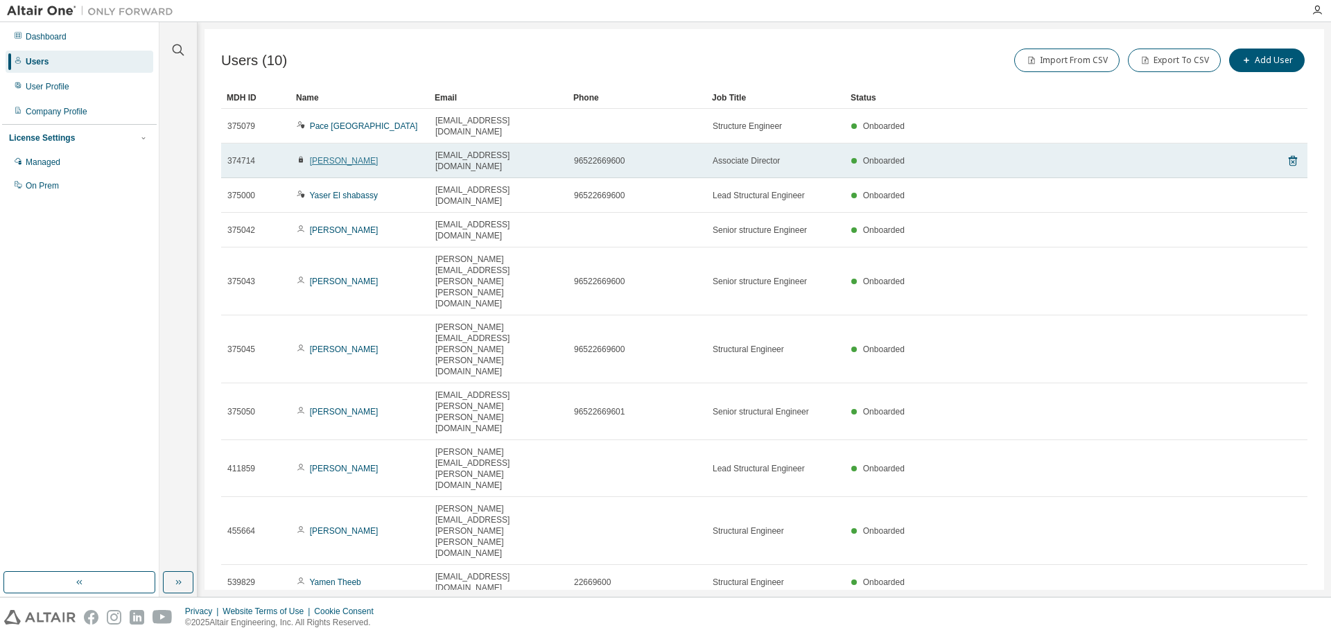
click at [320, 156] on link "Adel Moussa" at bounding box center [344, 161] width 69 height 10
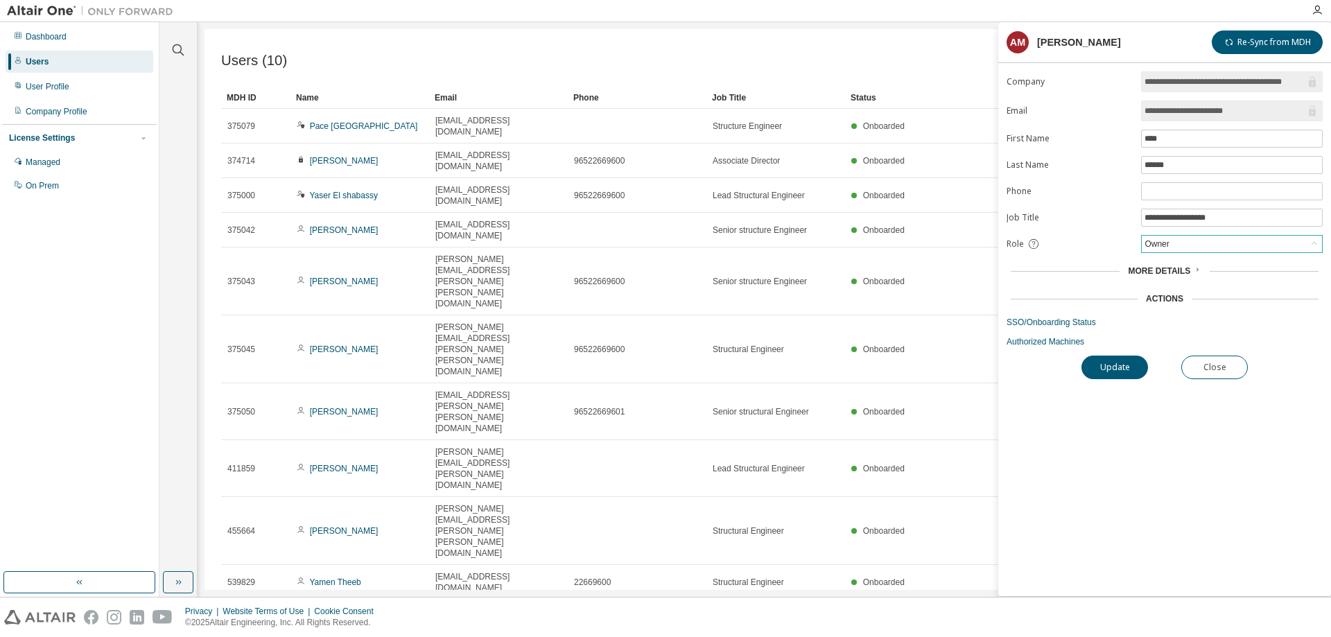
click at [1314, 243] on icon at bounding box center [1314, 243] width 6 height 3
click at [1314, 243] on icon at bounding box center [1314, 244] width 14 height 14
click at [1185, 265] on div "More Details" at bounding box center [1164, 270] width 316 height 19
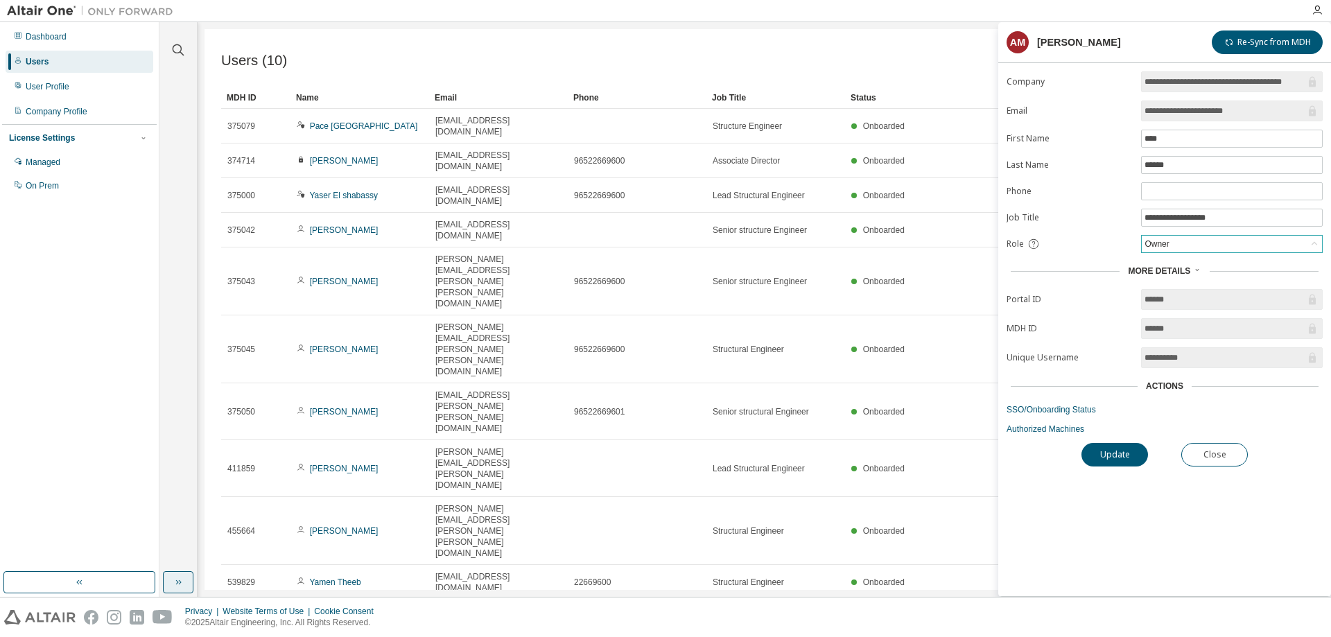
click at [182, 582] on icon "button" at bounding box center [178, 582] width 11 height 11
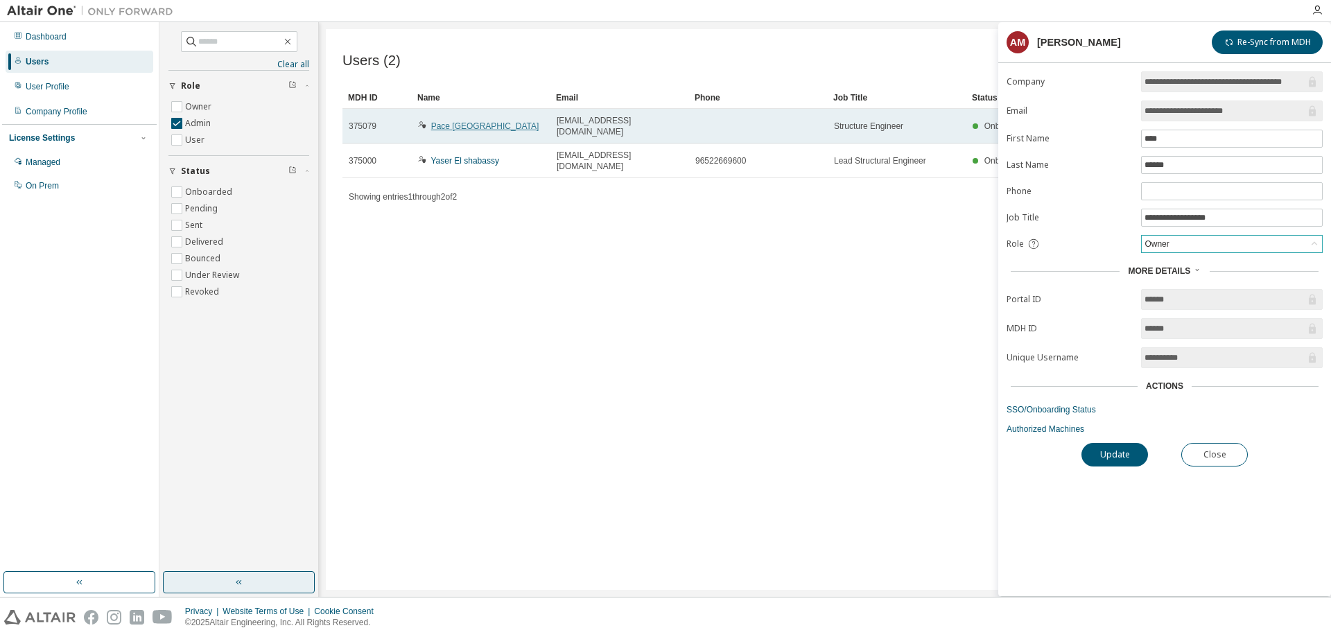
click at [460, 122] on link "Pace Kuwait" at bounding box center [485, 126] width 108 height 10
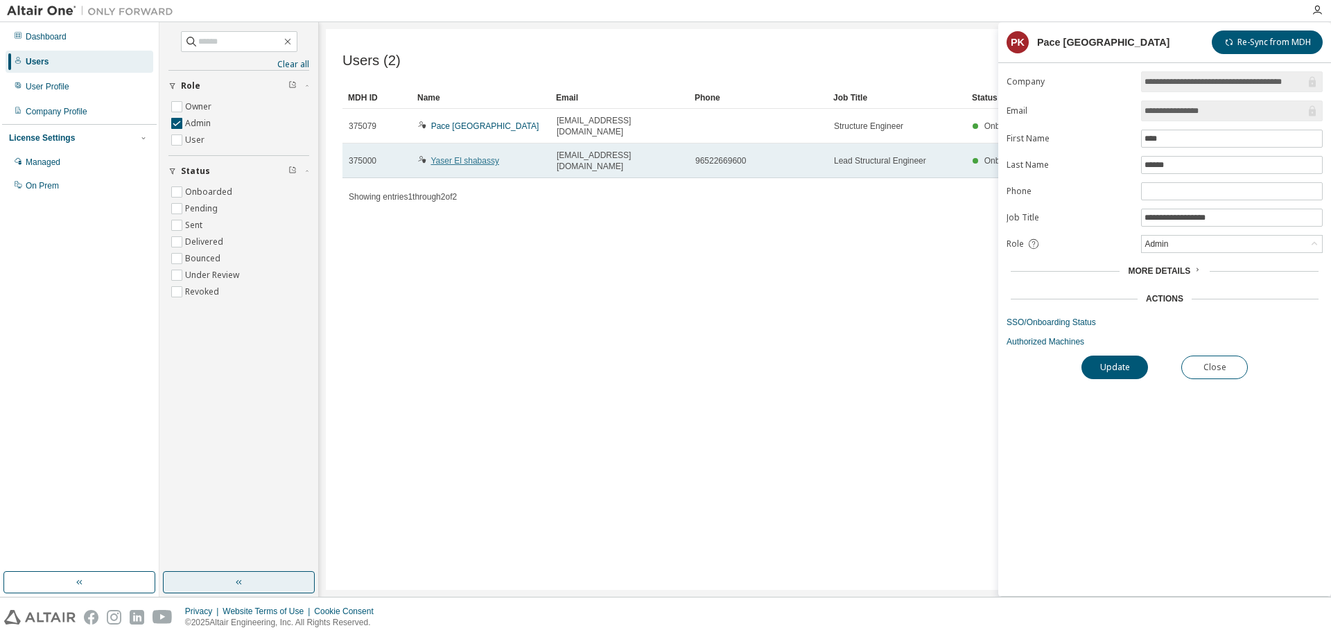
click at [437, 156] on link "Yaser El shabassy" at bounding box center [464, 161] width 69 height 10
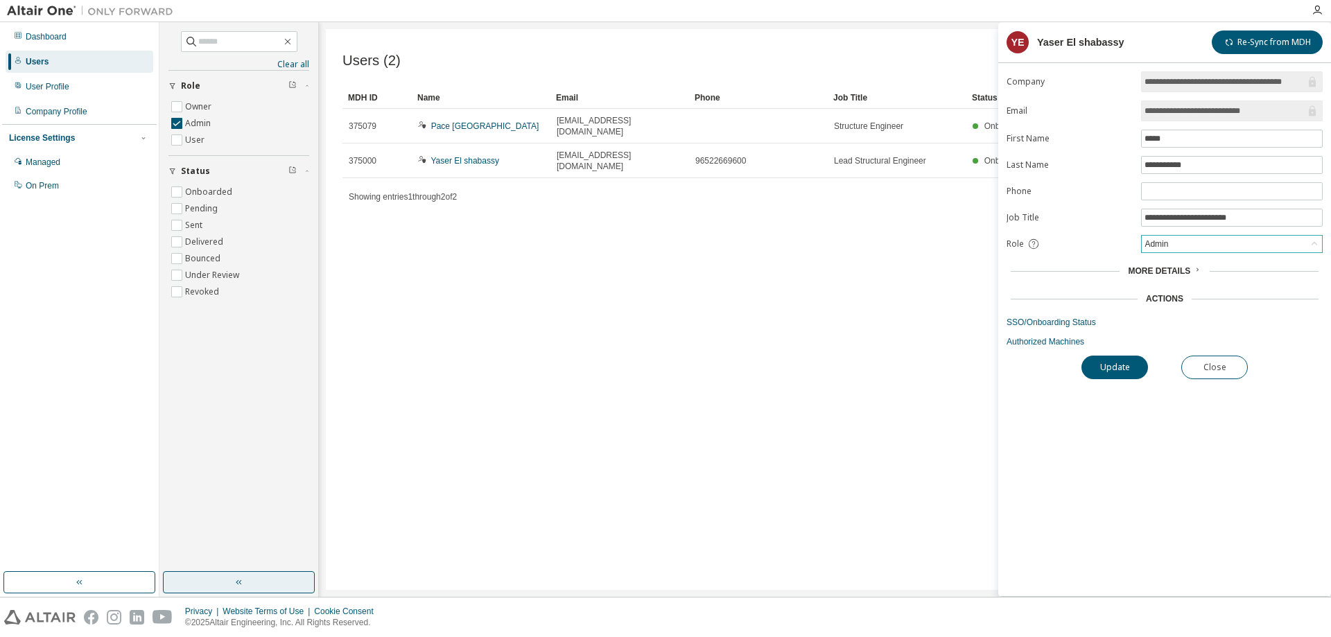
click at [1239, 239] on div "Admin" at bounding box center [1232, 244] width 180 height 17
click at [1161, 296] on li "User" at bounding box center [1230, 298] width 177 height 18
click at [1119, 366] on button "Update" at bounding box center [1114, 368] width 67 height 24
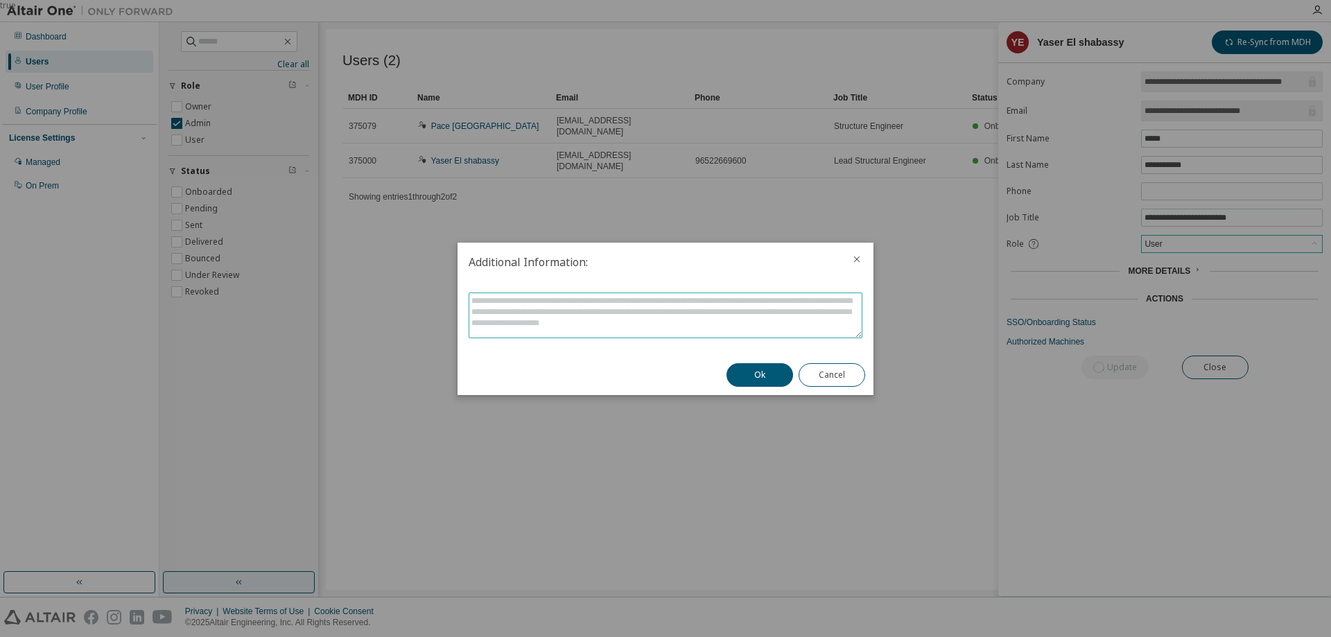
click at [556, 304] on textarea at bounding box center [665, 315] width 392 height 44
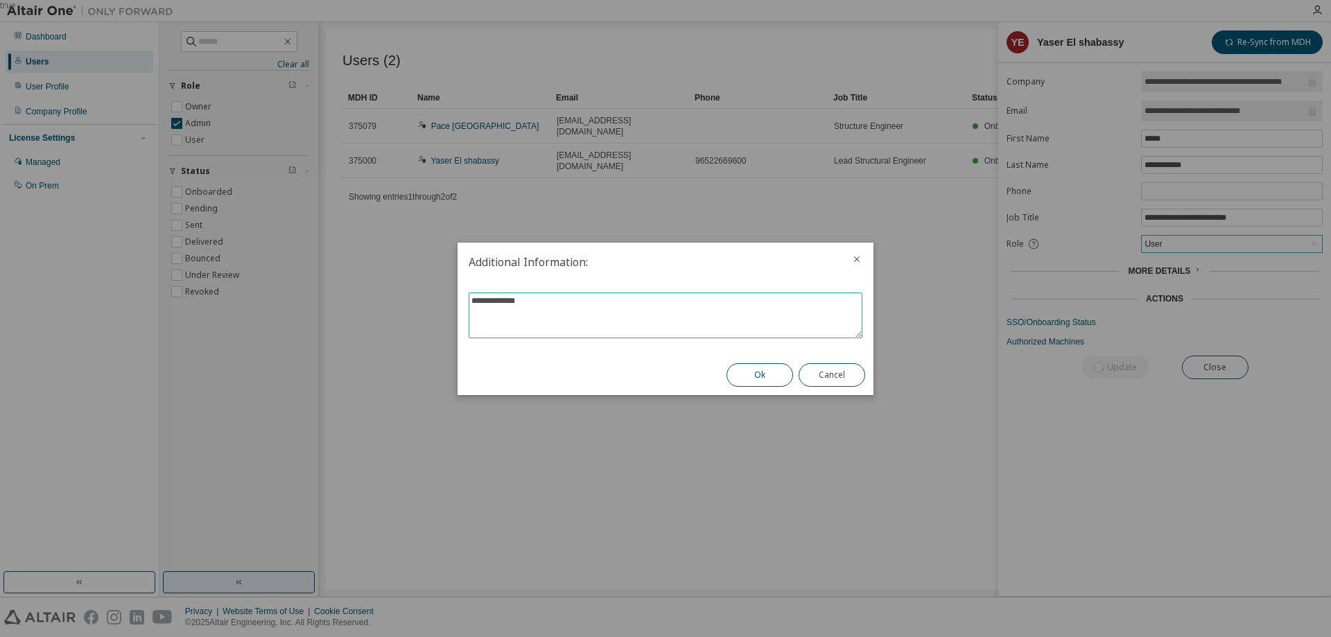
type textarea "**********"
click at [769, 373] on button "Ok" at bounding box center [759, 375] width 67 height 24
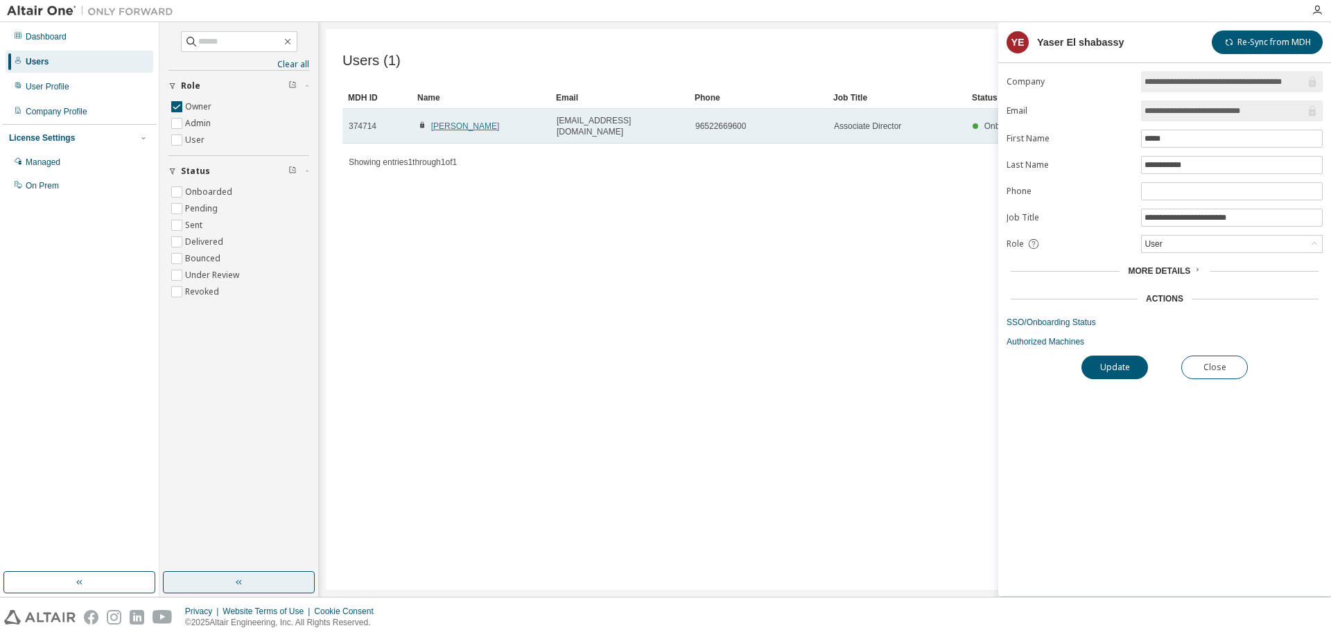
click at [443, 124] on link "Adel Moussa" at bounding box center [465, 126] width 69 height 10
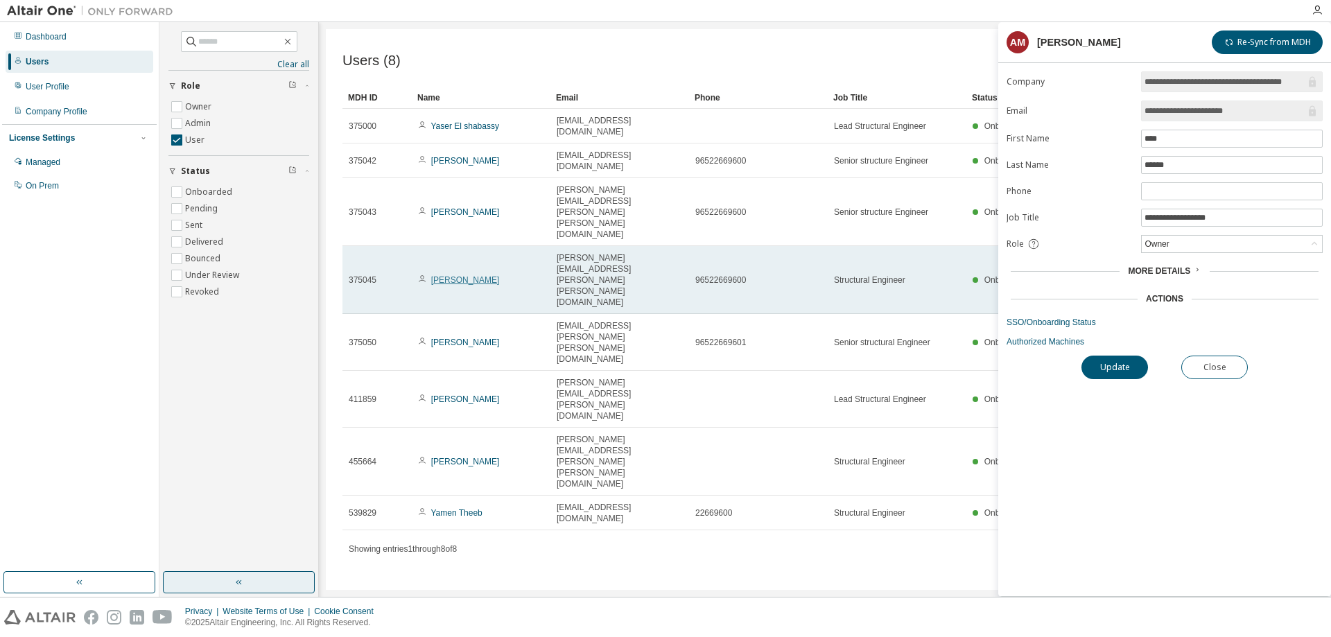
click at [465, 275] on link "Ahmed Fawzi" at bounding box center [465, 280] width 69 height 10
